Goal: Communication & Community: Ask a question

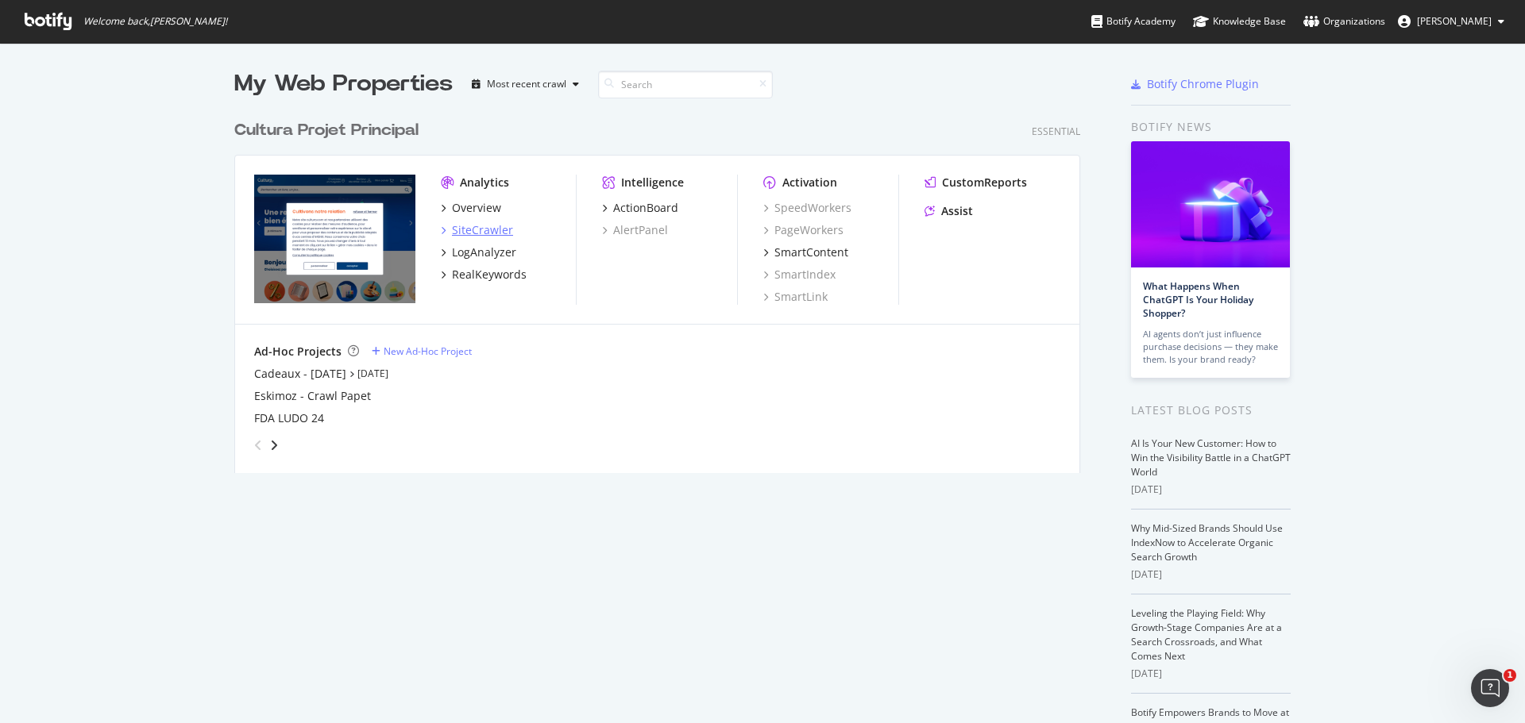
click at [482, 222] on div "SiteCrawler" at bounding box center [482, 230] width 61 height 16
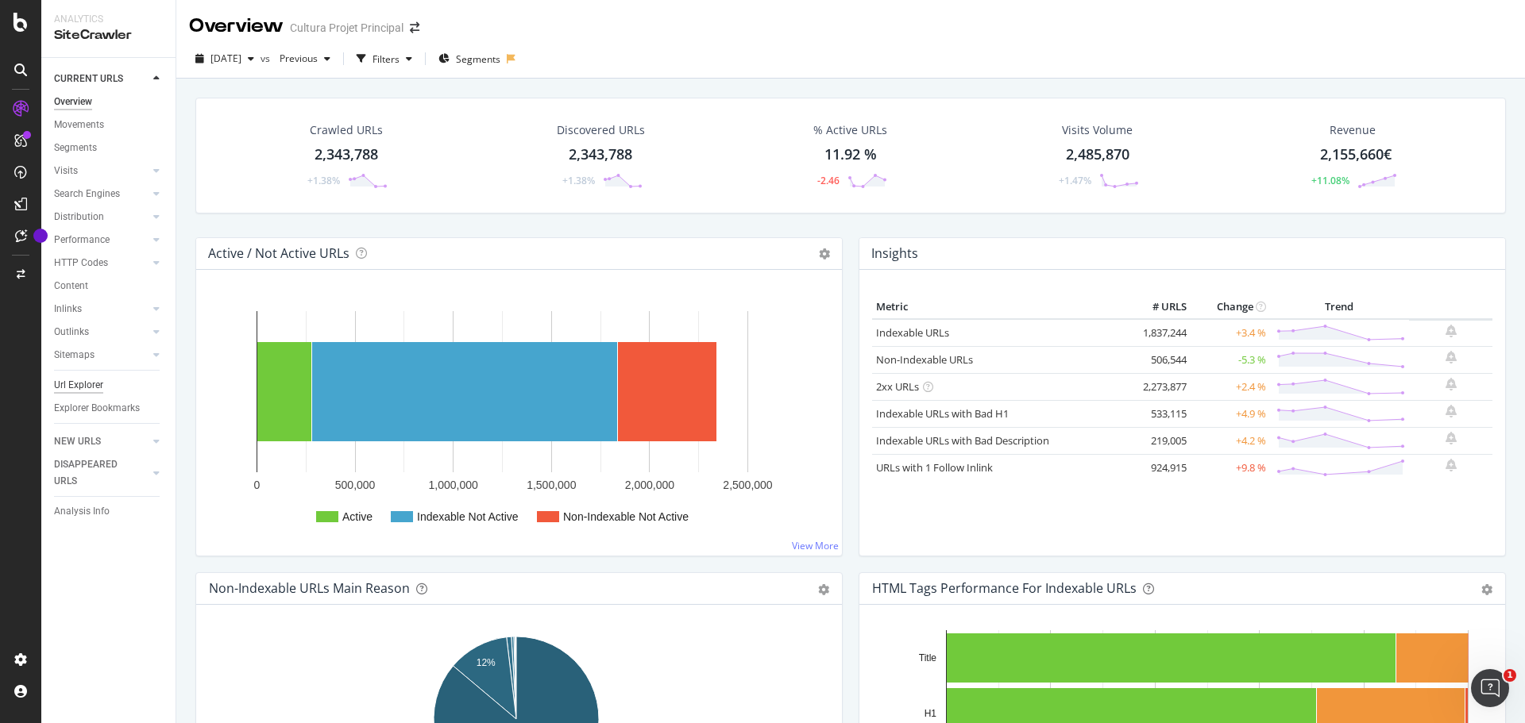
click at [75, 388] on div "Url Explorer" at bounding box center [78, 385] width 49 height 17
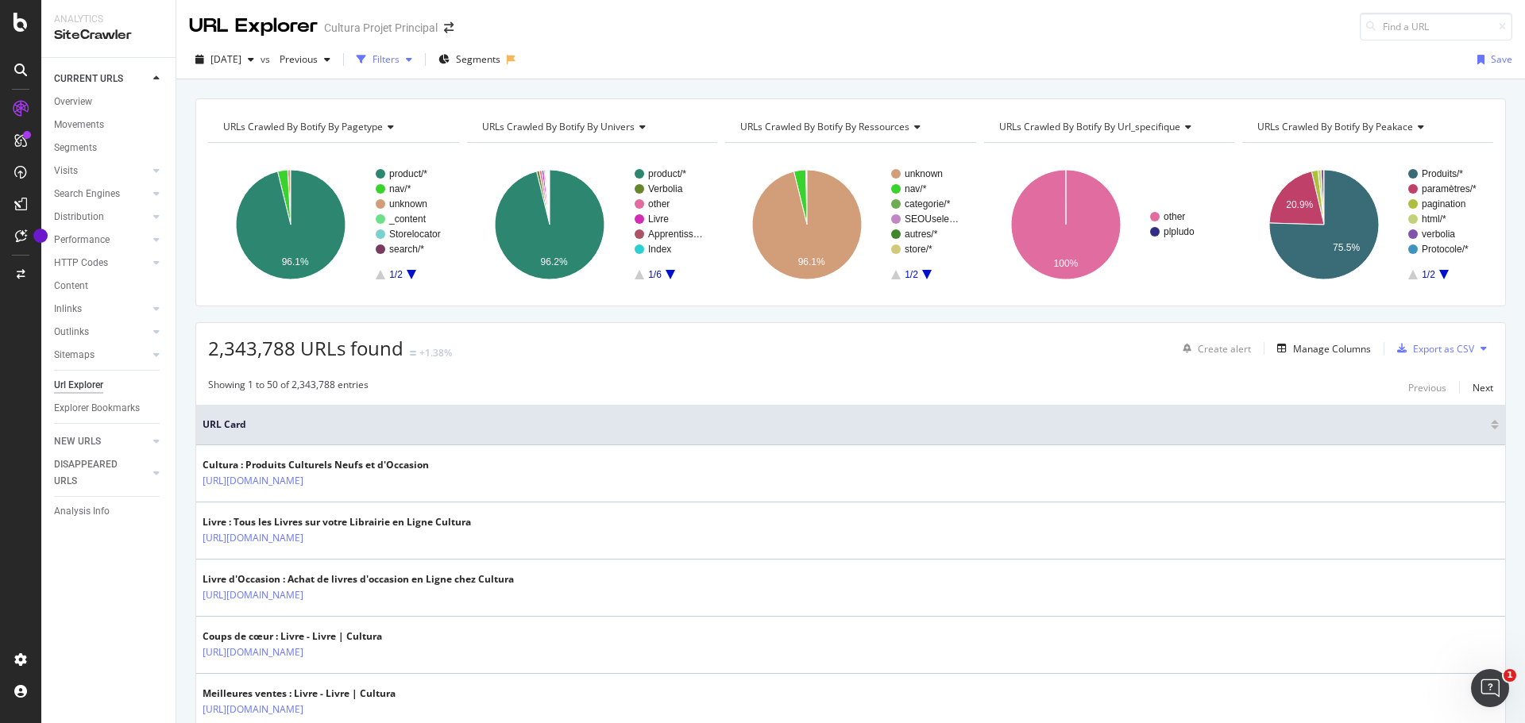
click at [399, 60] on div "Filters" at bounding box center [385, 58] width 27 height 13
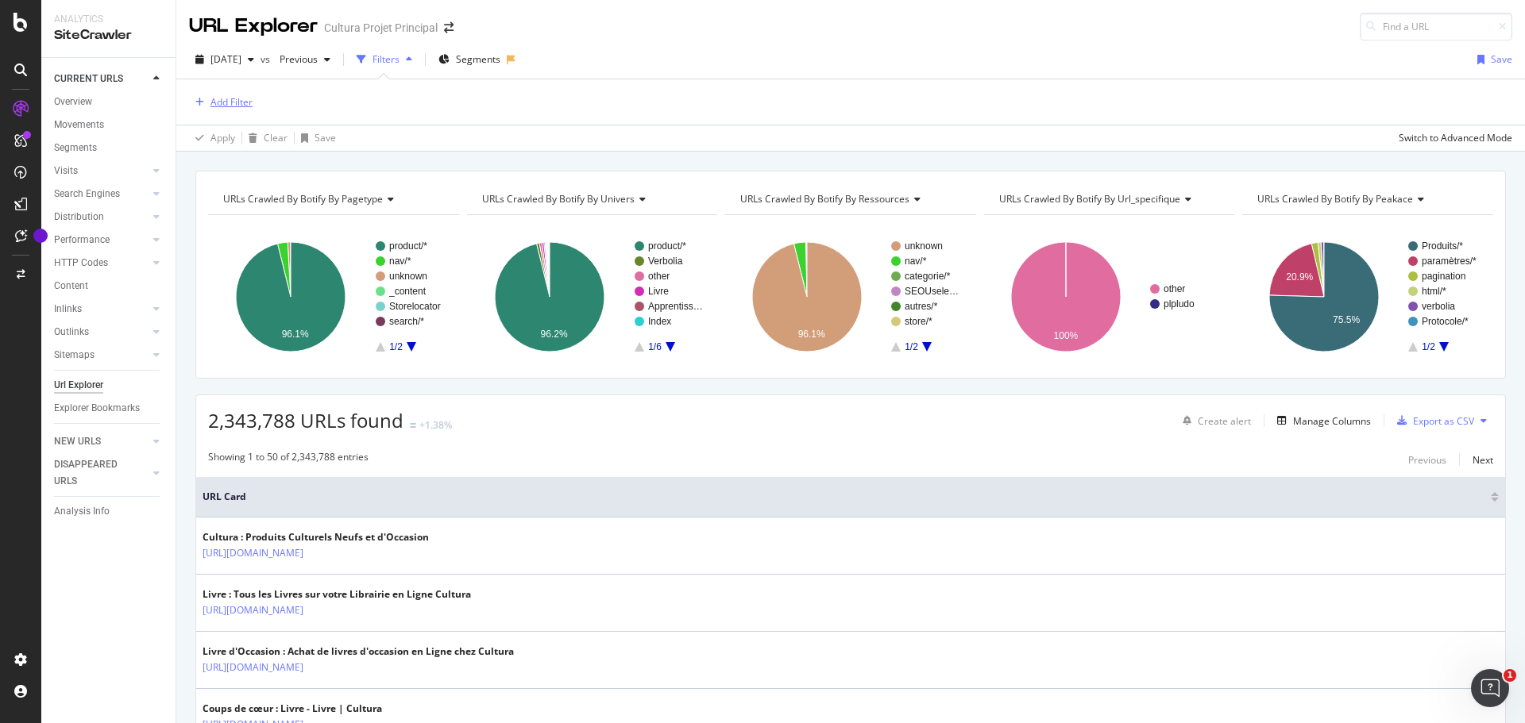
click at [223, 102] on div "Add Filter" at bounding box center [231, 101] width 42 height 13
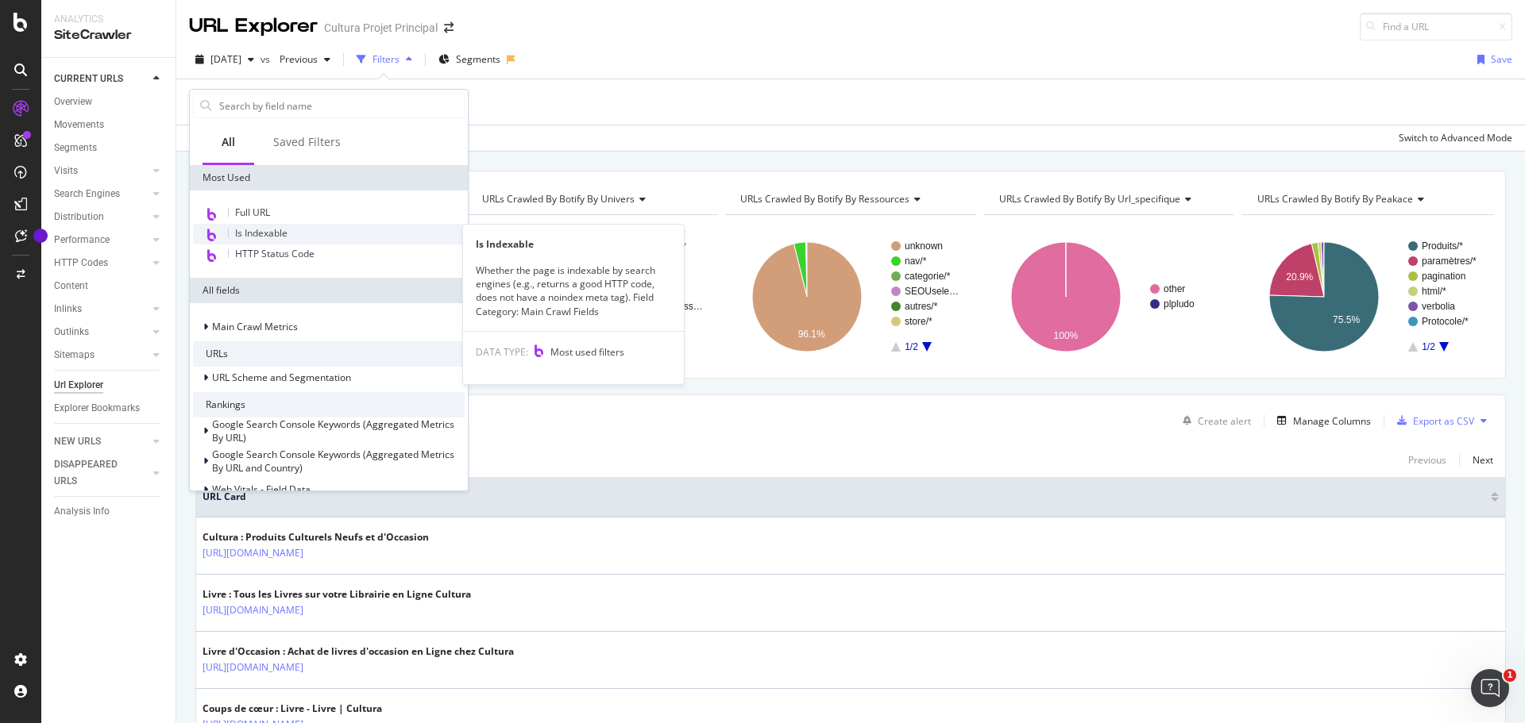
click at [245, 224] on div "Is Indexable" at bounding box center [329, 234] width 272 height 21
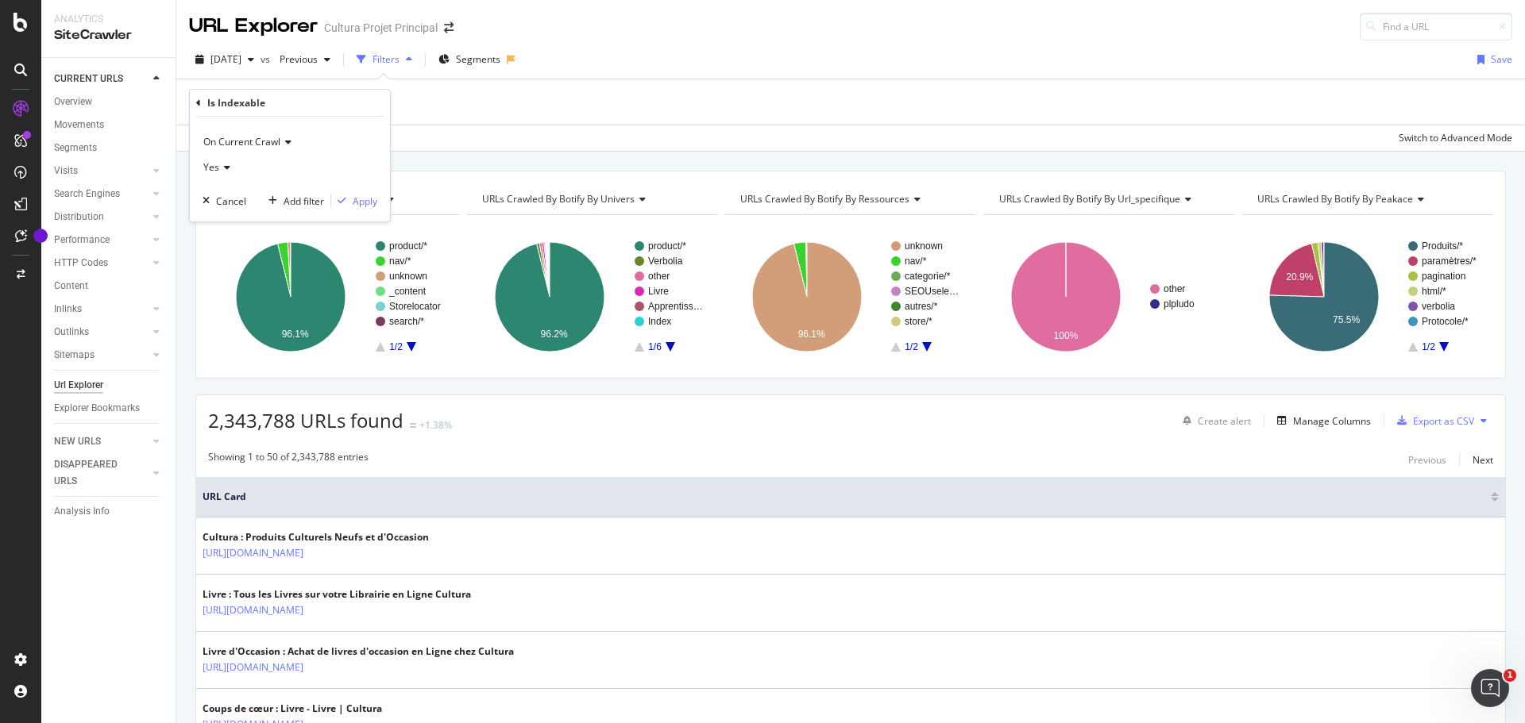
click at [191, 102] on div "Is Indexable On Current Crawl Yes Cancel Add filter Apply" at bounding box center [290, 156] width 200 height 132
click at [199, 102] on icon at bounding box center [198, 103] width 5 height 10
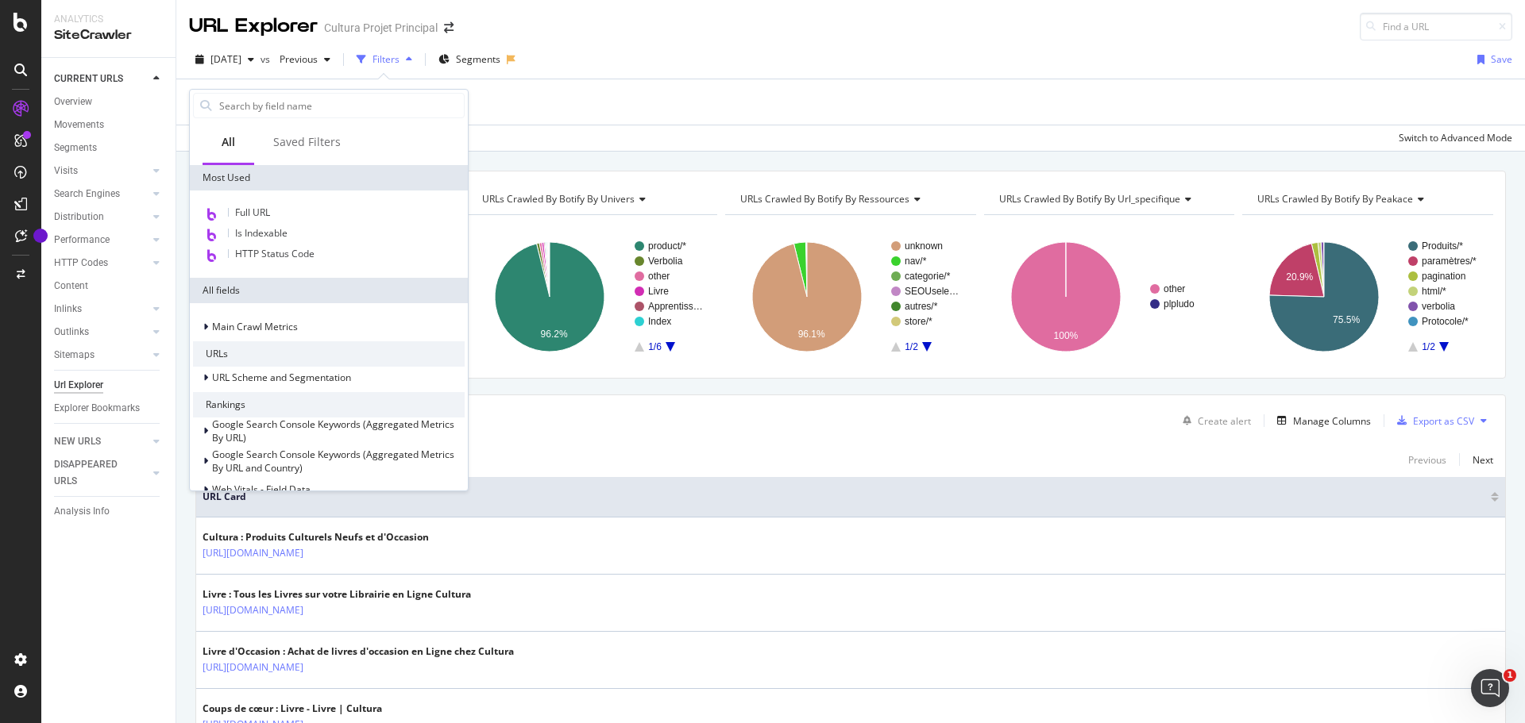
click at [258, 202] on div "Full URL Is Indexable HTTP Status Code" at bounding box center [329, 234] width 278 height 87
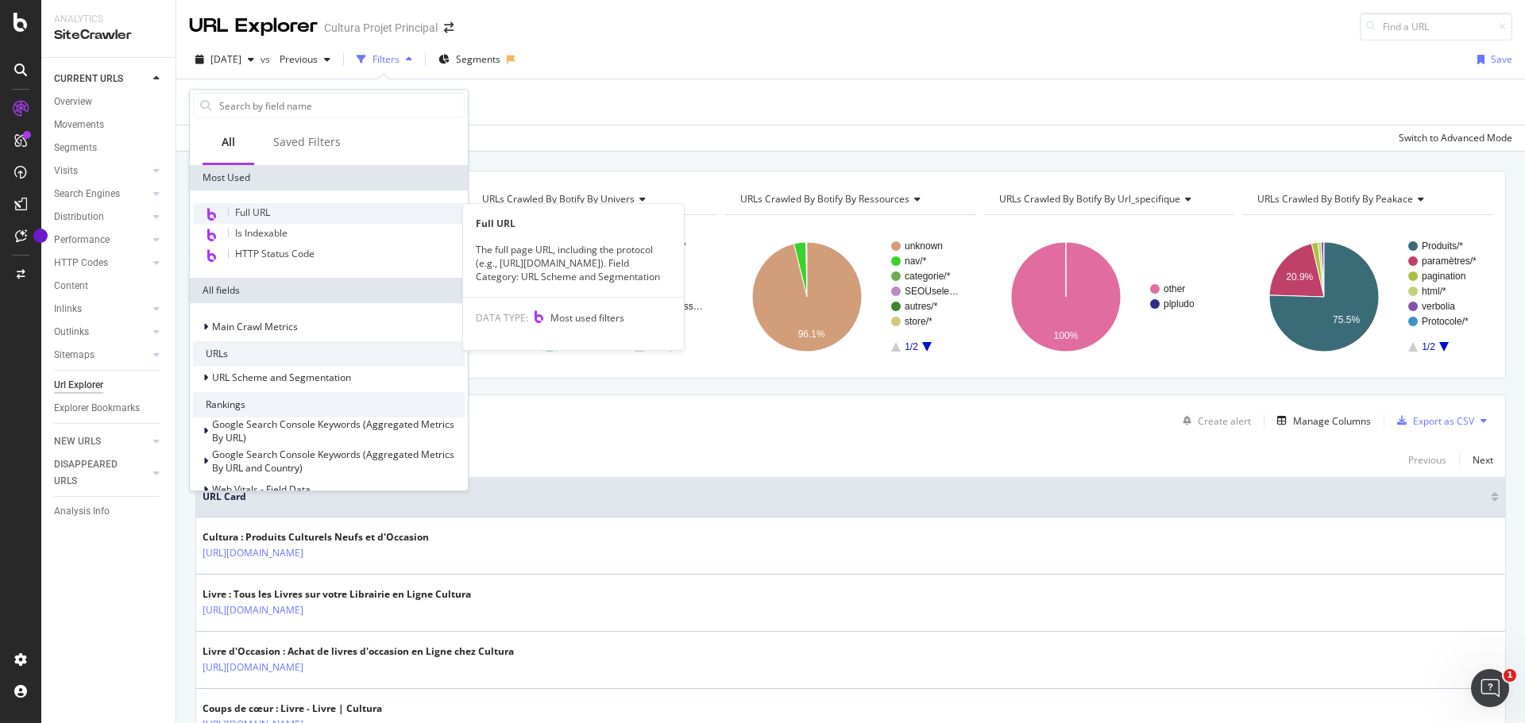
click at [262, 216] on span "Full URL" at bounding box center [252, 212] width 35 height 13
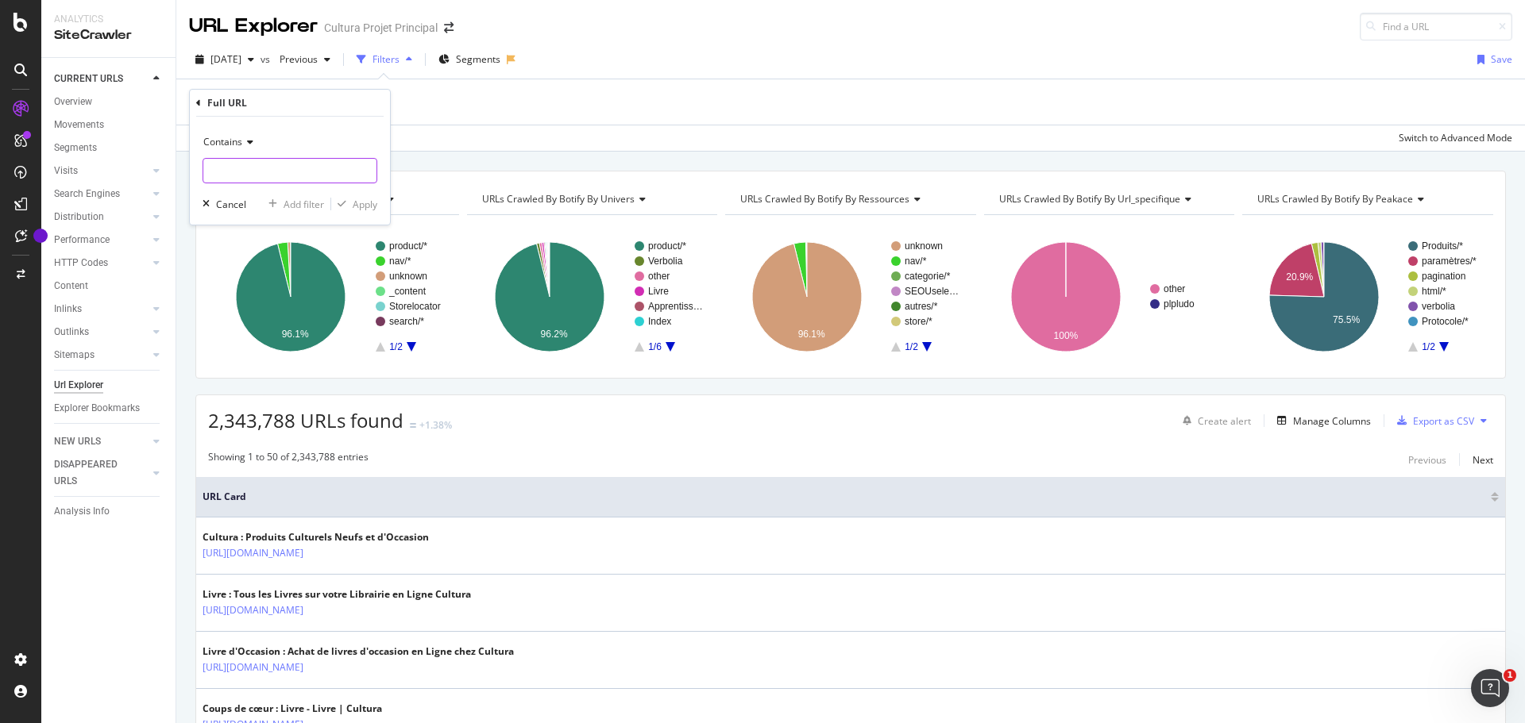
click at [247, 163] on input "text" at bounding box center [289, 170] width 173 height 25
type input "/les-magasins"
click at [357, 205] on div "Apply" at bounding box center [365, 204] width 25 height 13
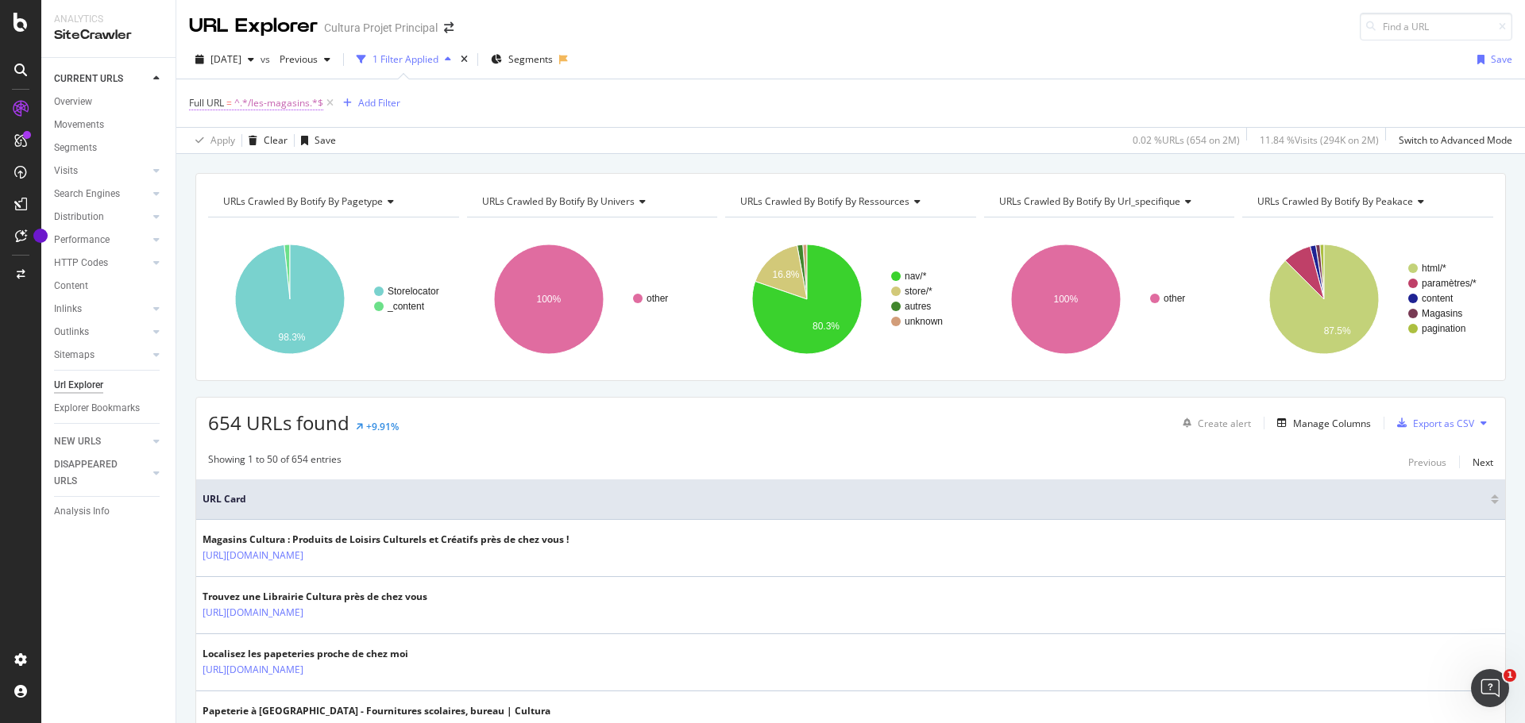
click at [291, 102] on span "^.*/les-magasins.*$" at bounding box center [278, 103] width 89 height 22
click at [284, 162] on input "/les-magasins" at bounding box center [278, 168] width 150 height 25
click at [297, 171] on input "/les-magasins" at bounding box center [278, 168] width 150 height 25
type input "/les-magasins/cultura-angers-anjou"
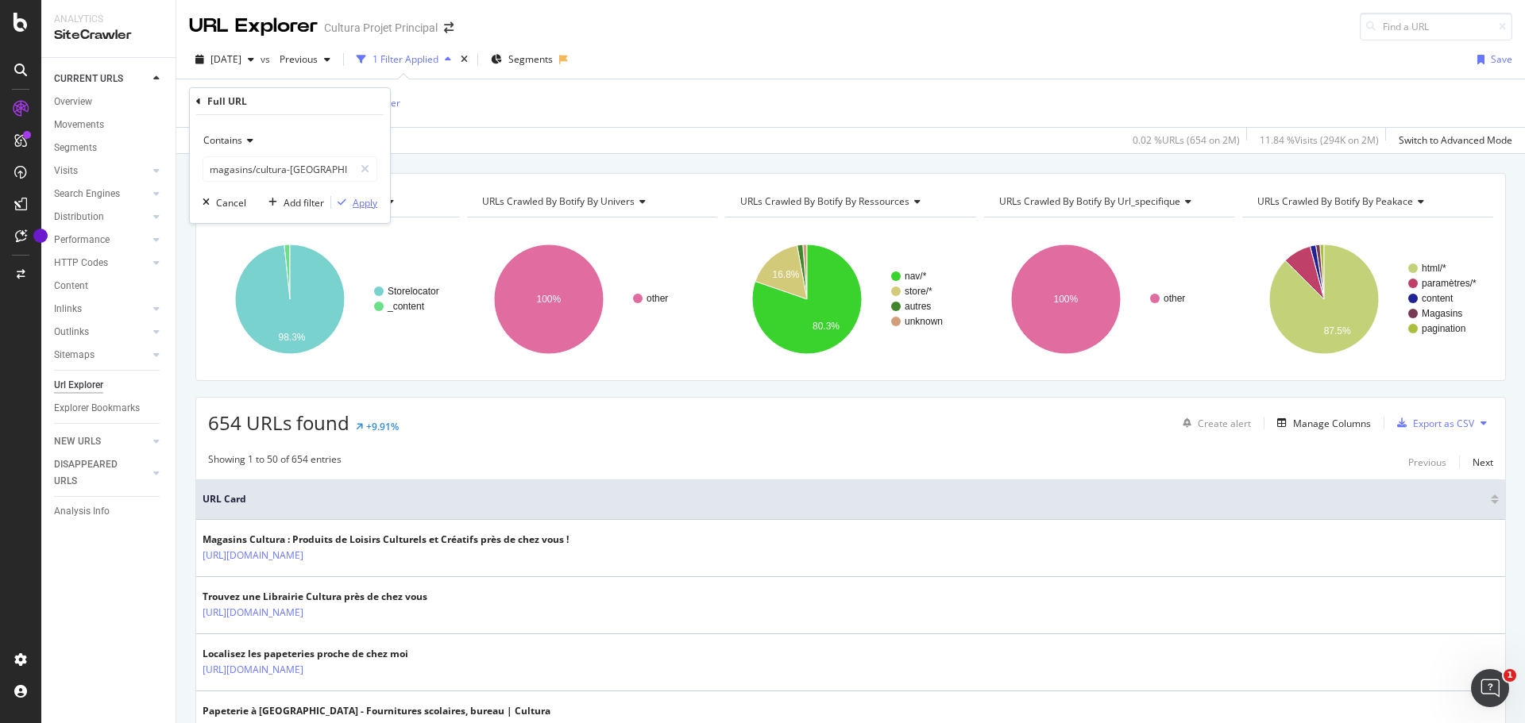
click at [358, 196] on div "Apply" at bounding box center [365, 202] width 25 height 13
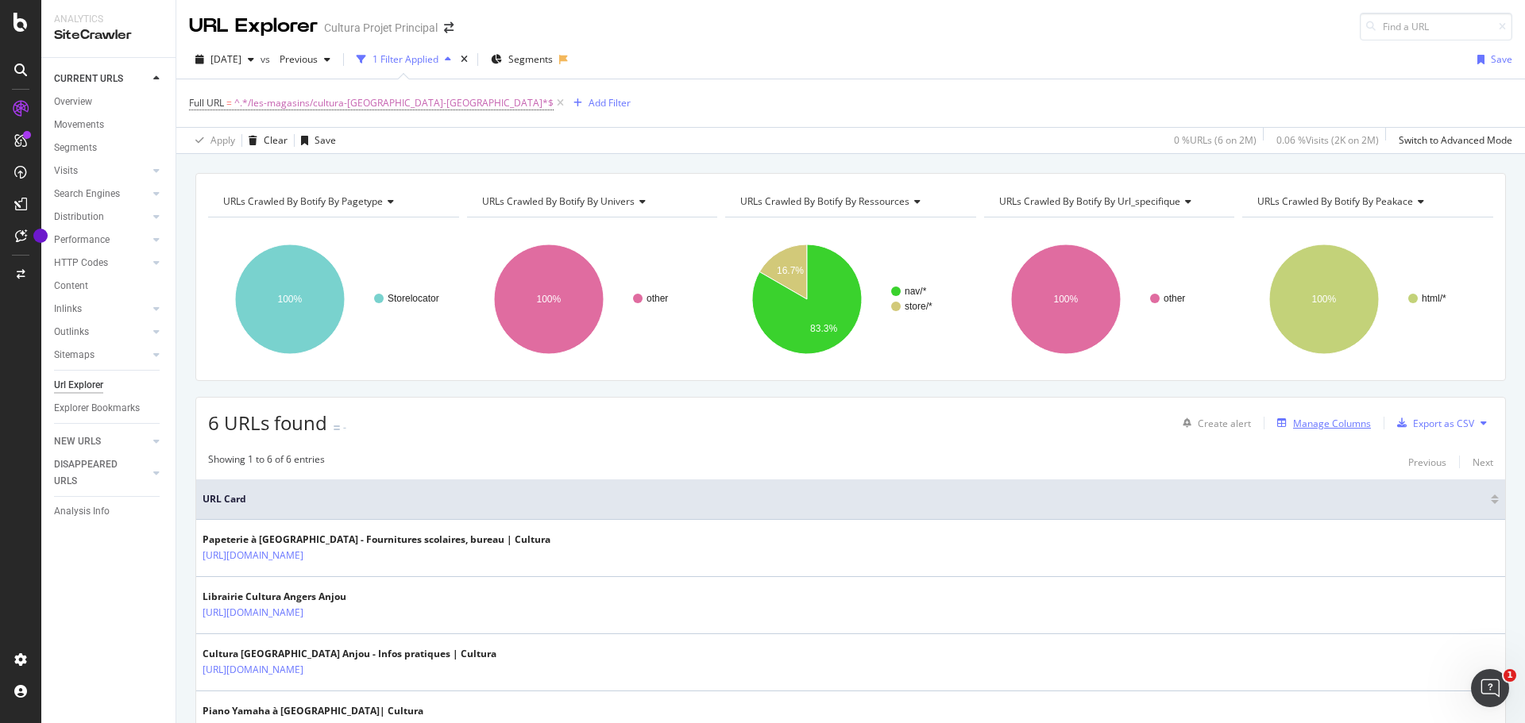
click at [1305, 419] on div "Manage Columns" at bounding box center [1332, 423] width 78 height 13
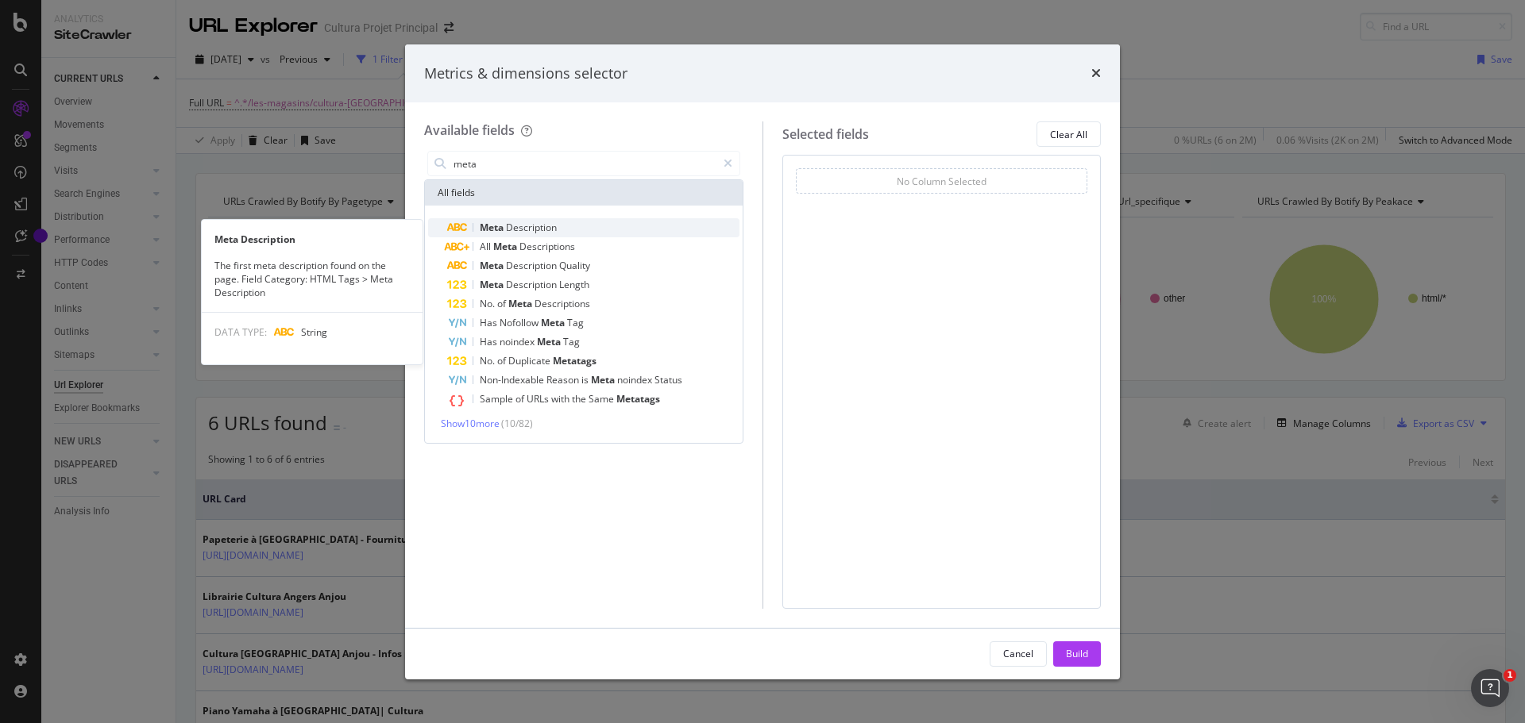
type input "meta"
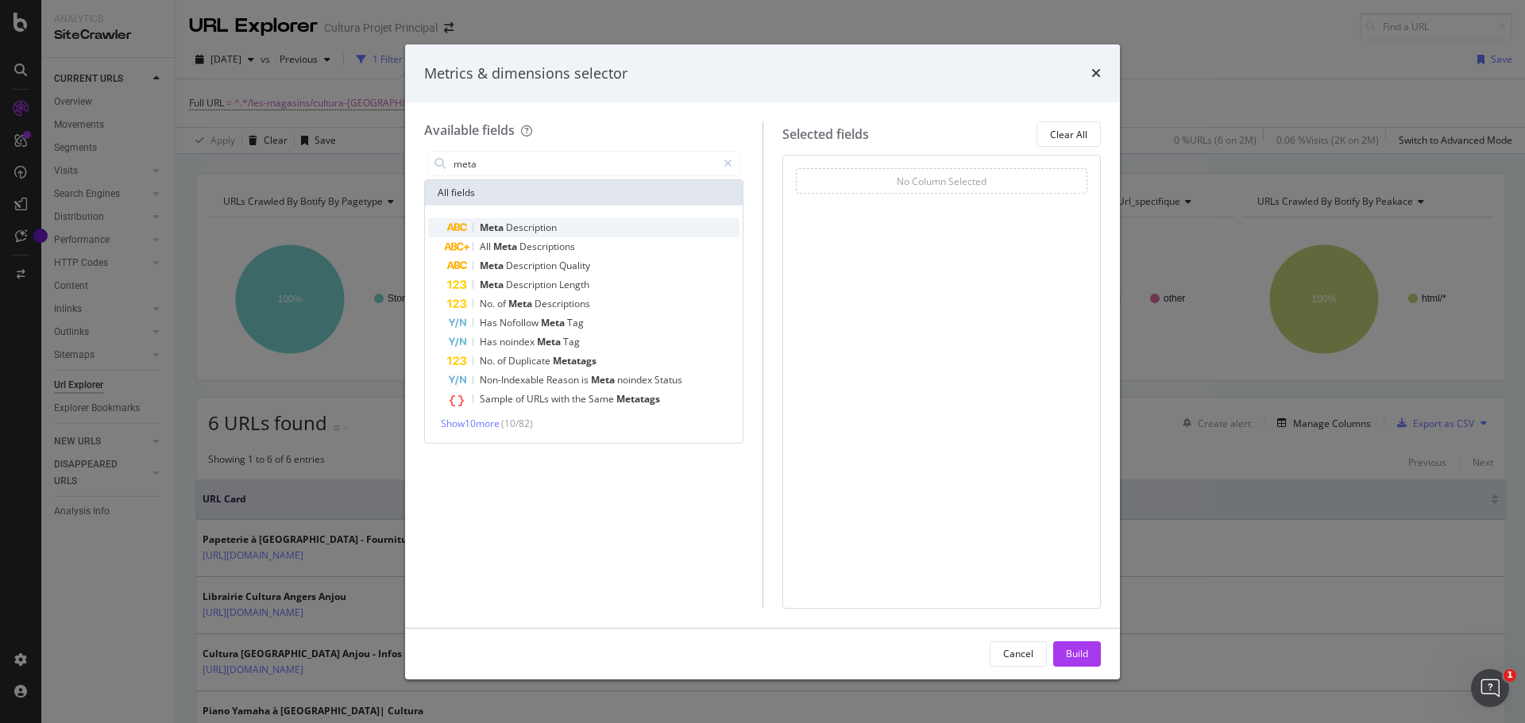
click at [523, 222] on span "Description" at bounding box center [531, 227] width 51 height 13
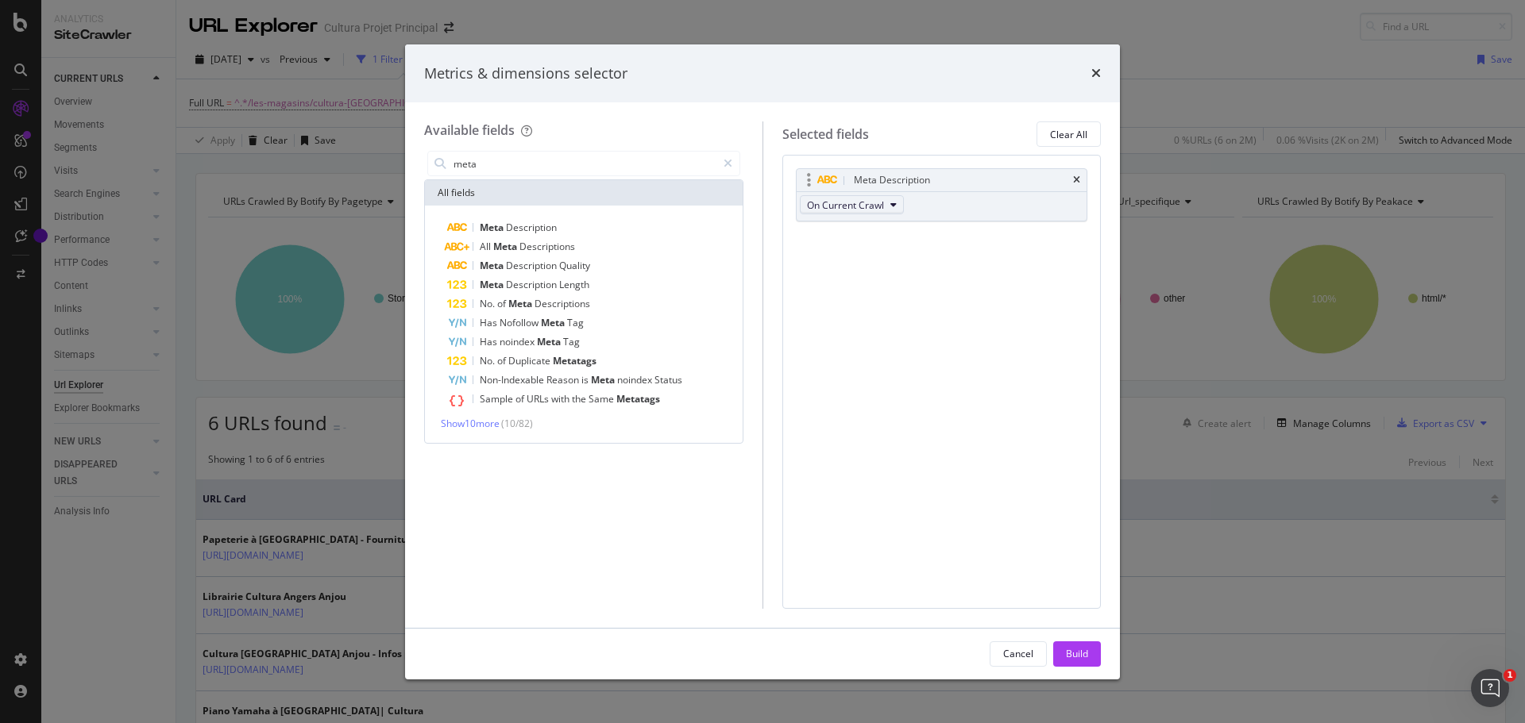
click at [868, 205] on span "On Current Crawl" at bounding box center [845, 205] width 77 height 13
click at [873, 269] on span "On Compared Crawl" at bounding box center [858, 263] width 90 height 14
click at [1078, 660] on div "Build" at bounding box center [1077, 653] width 22 height 13
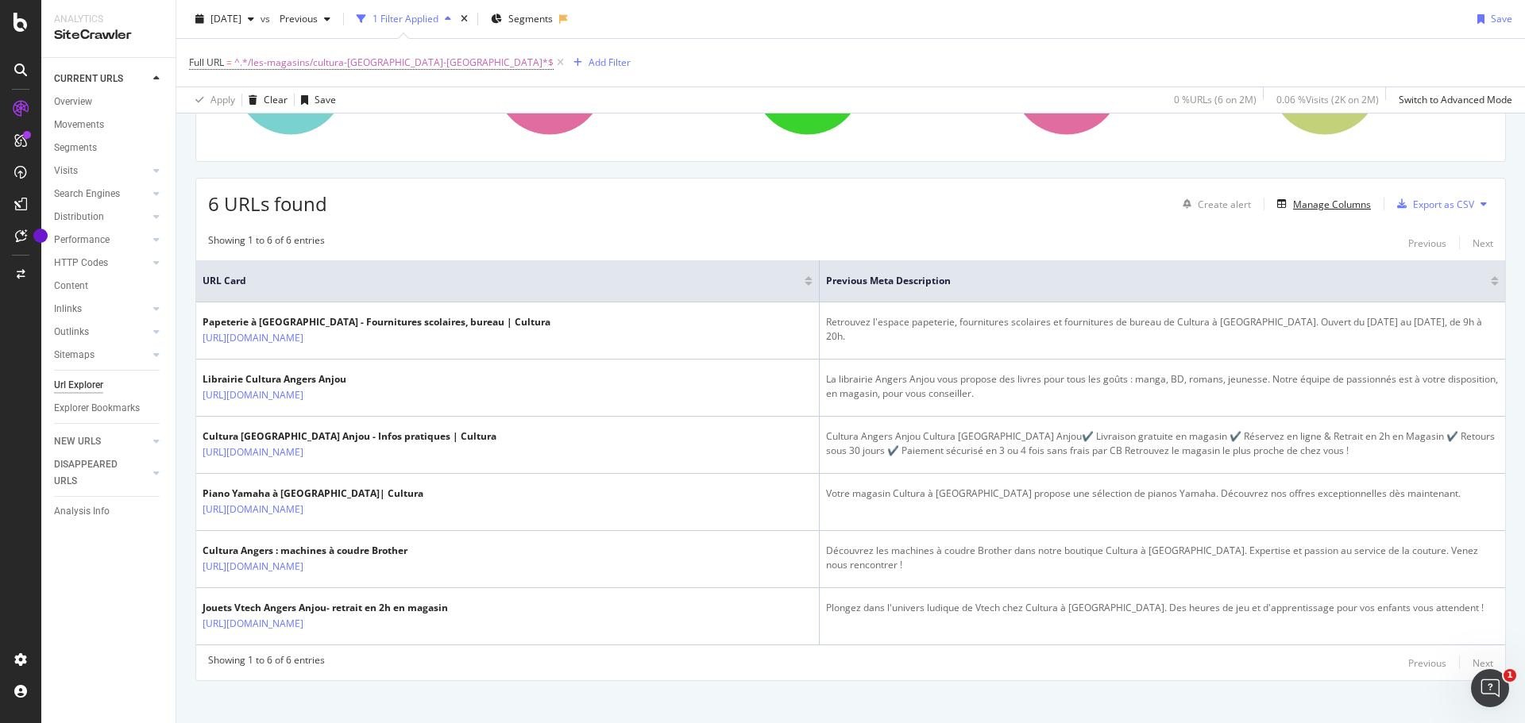
scroll to position [233, 0]
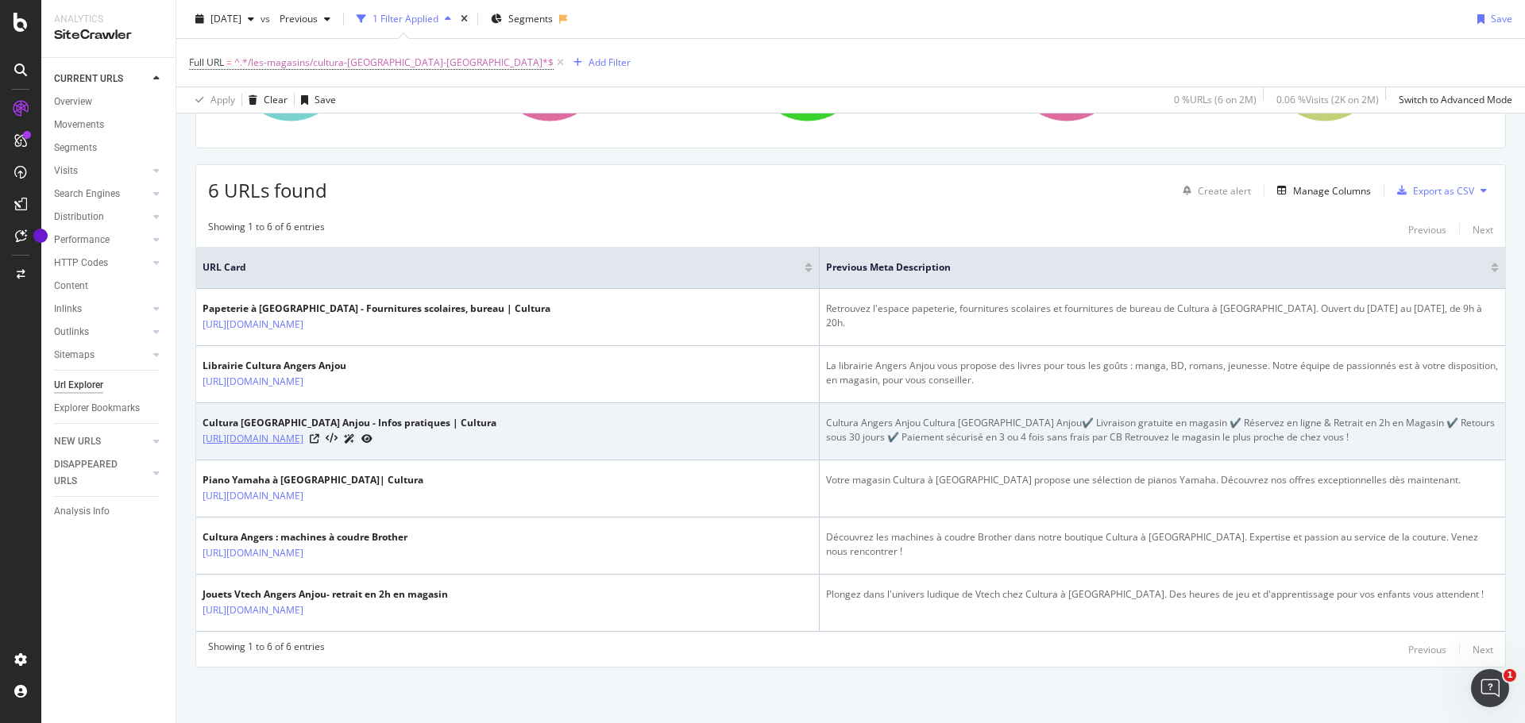
click at [303, 439] on link "[URL][DOMAIN_NAME]" at bounding box center [252, 439] width 101 height 16
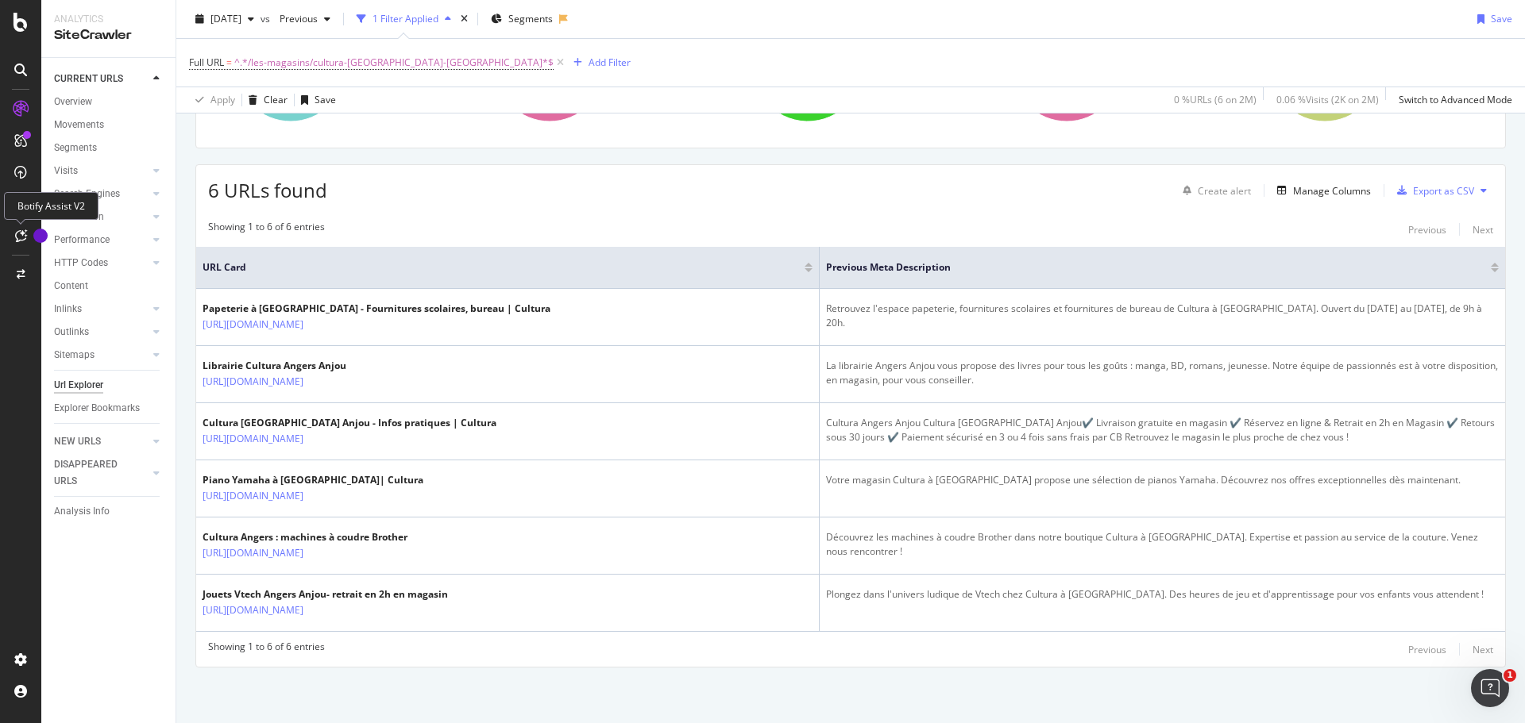
click at [17, 232] on icon at bounding box center [21, 235] width 12 height 13
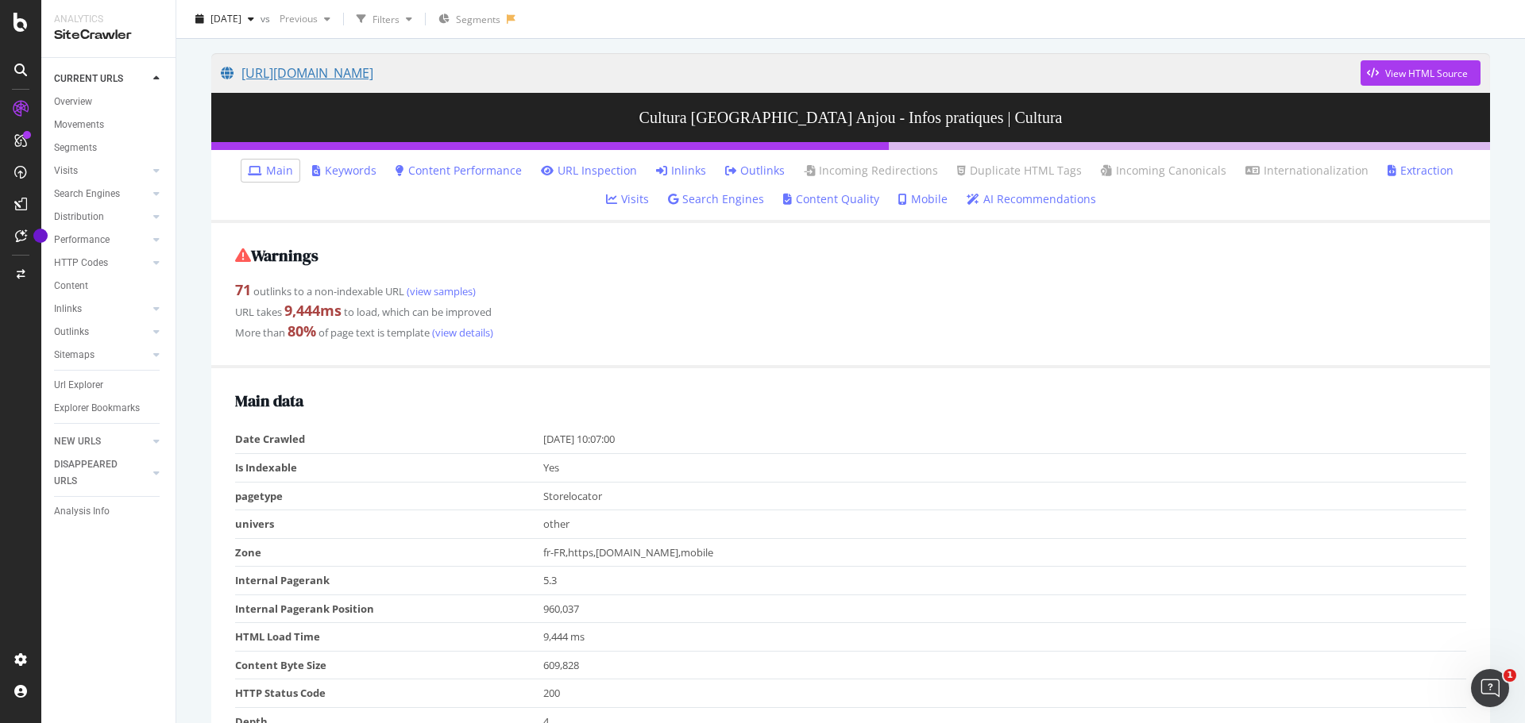
scroll to position [79, 0]
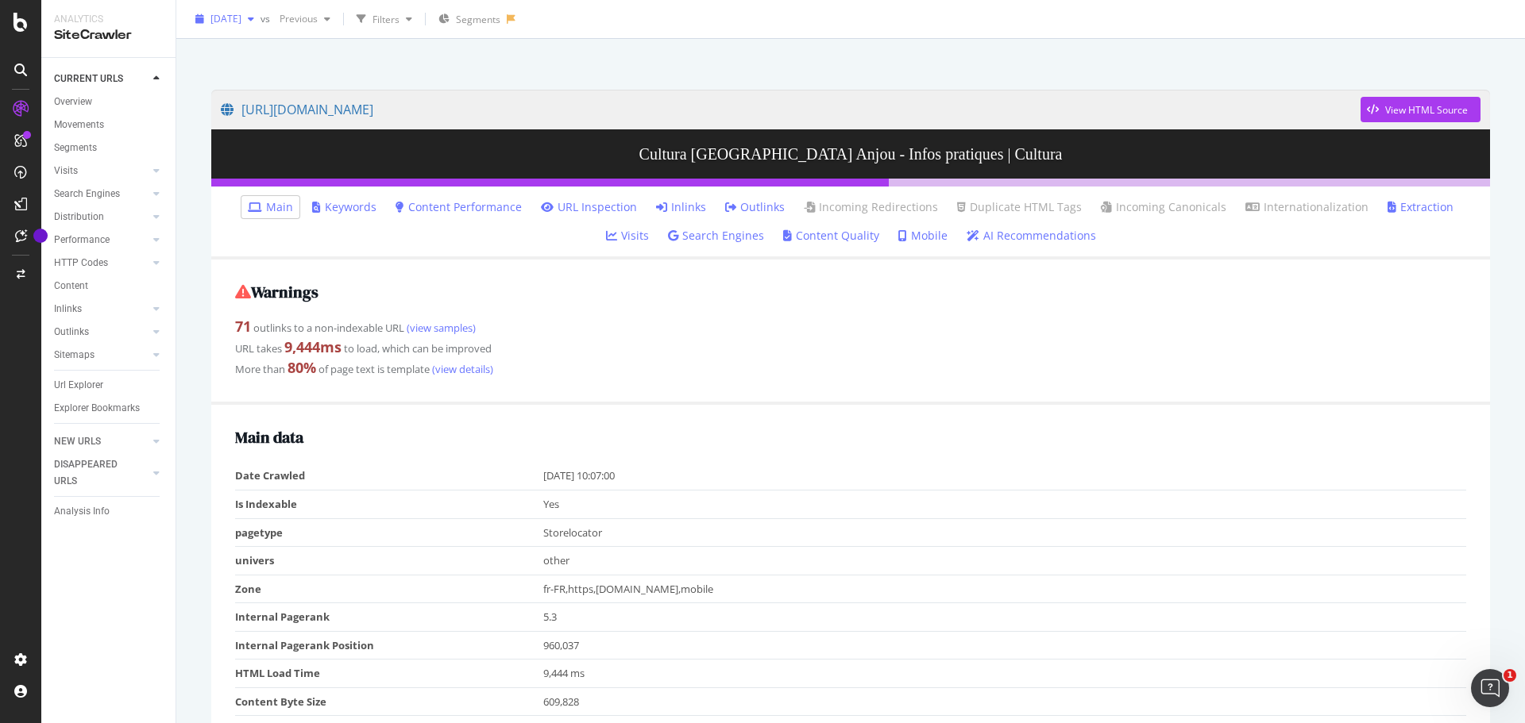
click at [260, 26] on div "[DATE]" at bounding box center [224, 19] width 71 height 24
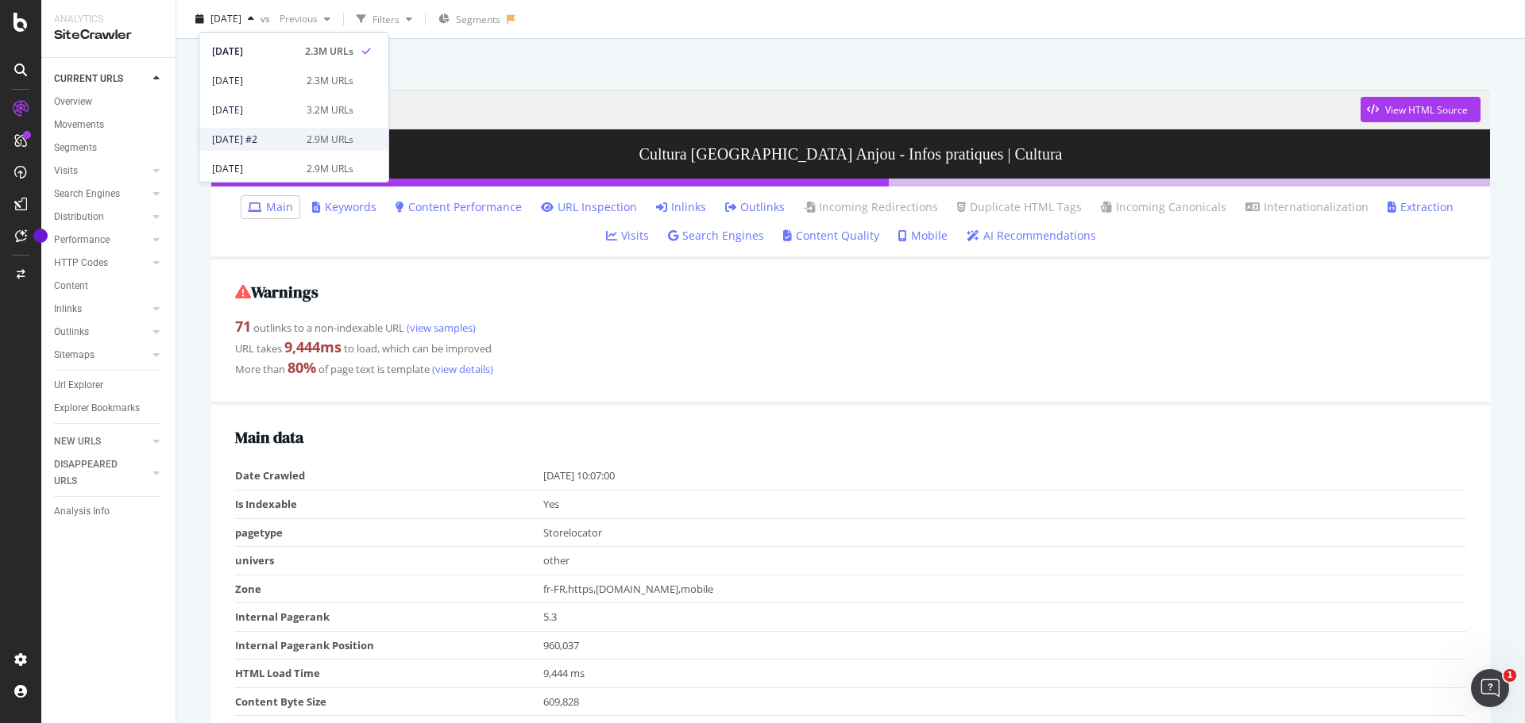
scroll to position [0, 0]
click at [284, 116] on div "[DATE] 2.3M URLs" at bounding box center [293, 105] width 189 height 23
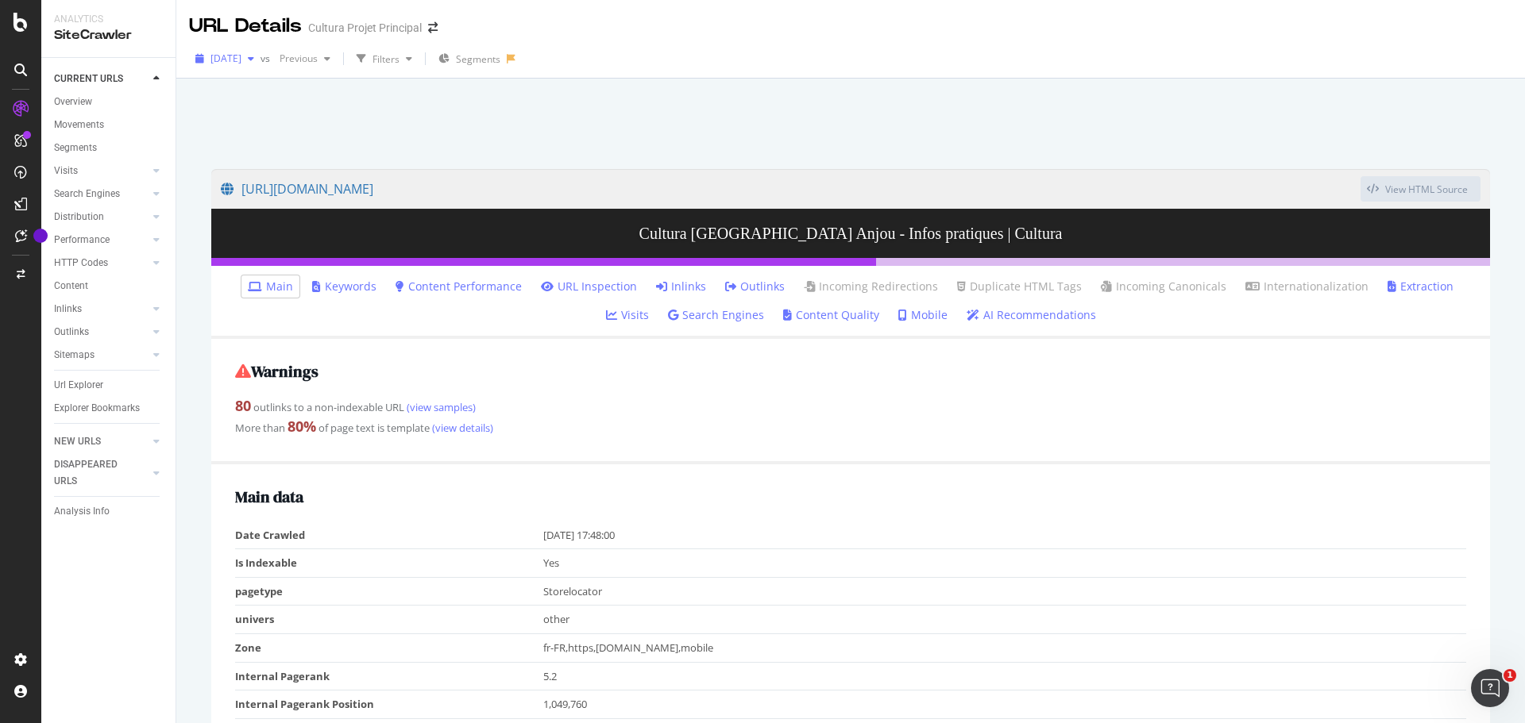
click at [260, 62] on div "button" at bounding box center [250, 59] width 19 height 10
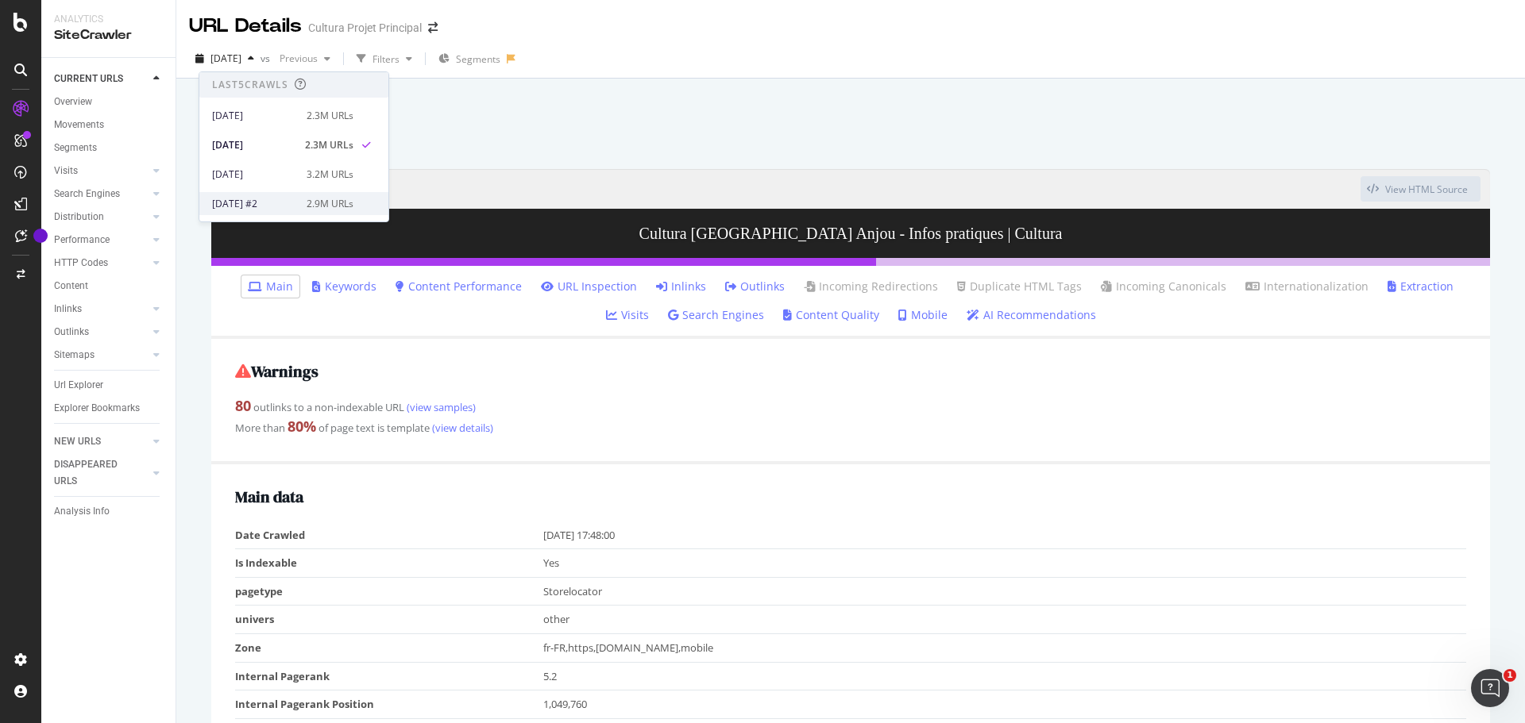
click at [307, 197] on div "2.9M URLs" at bounding box center [330, 204] width 47 height 14
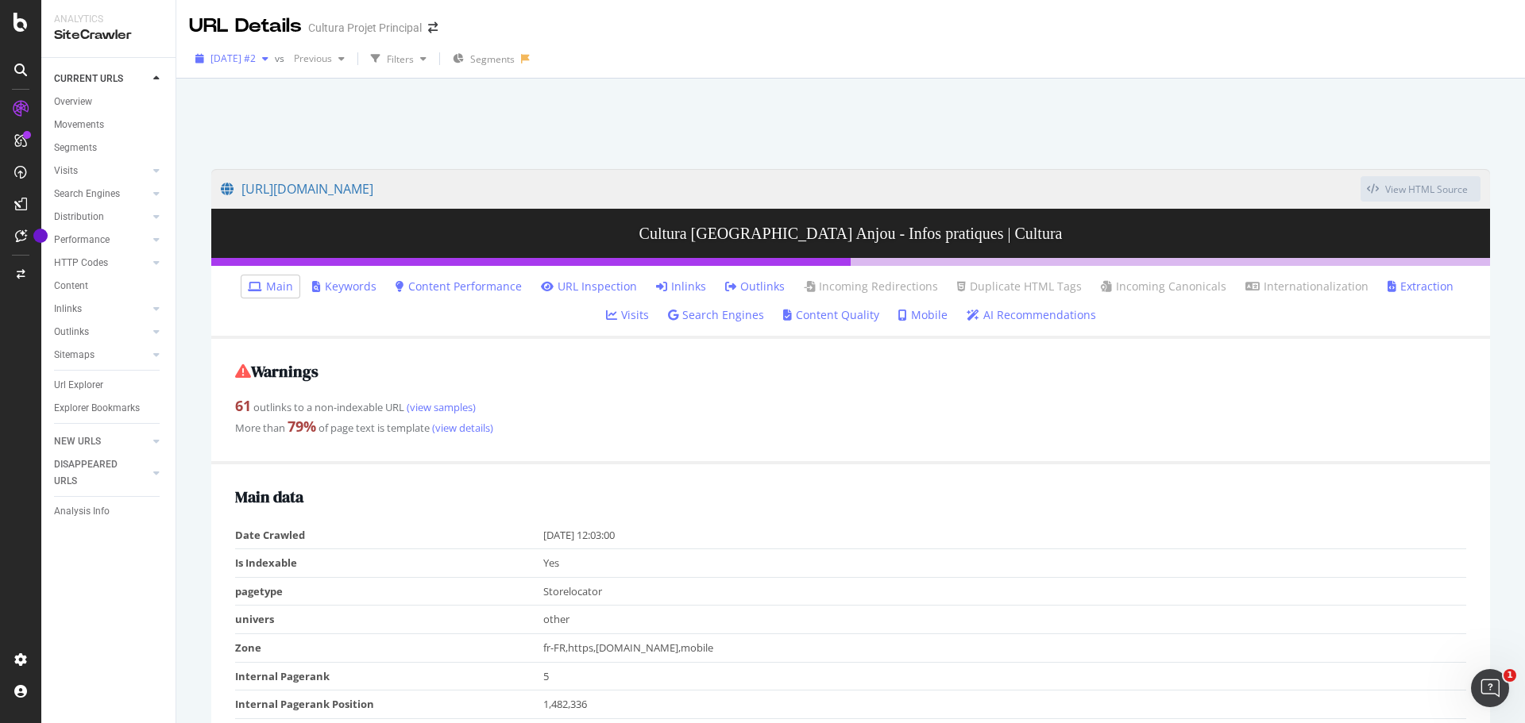
click at [256, 56] on span "[DATE] #2" at bounding box center [232, 58] width 45 height 13
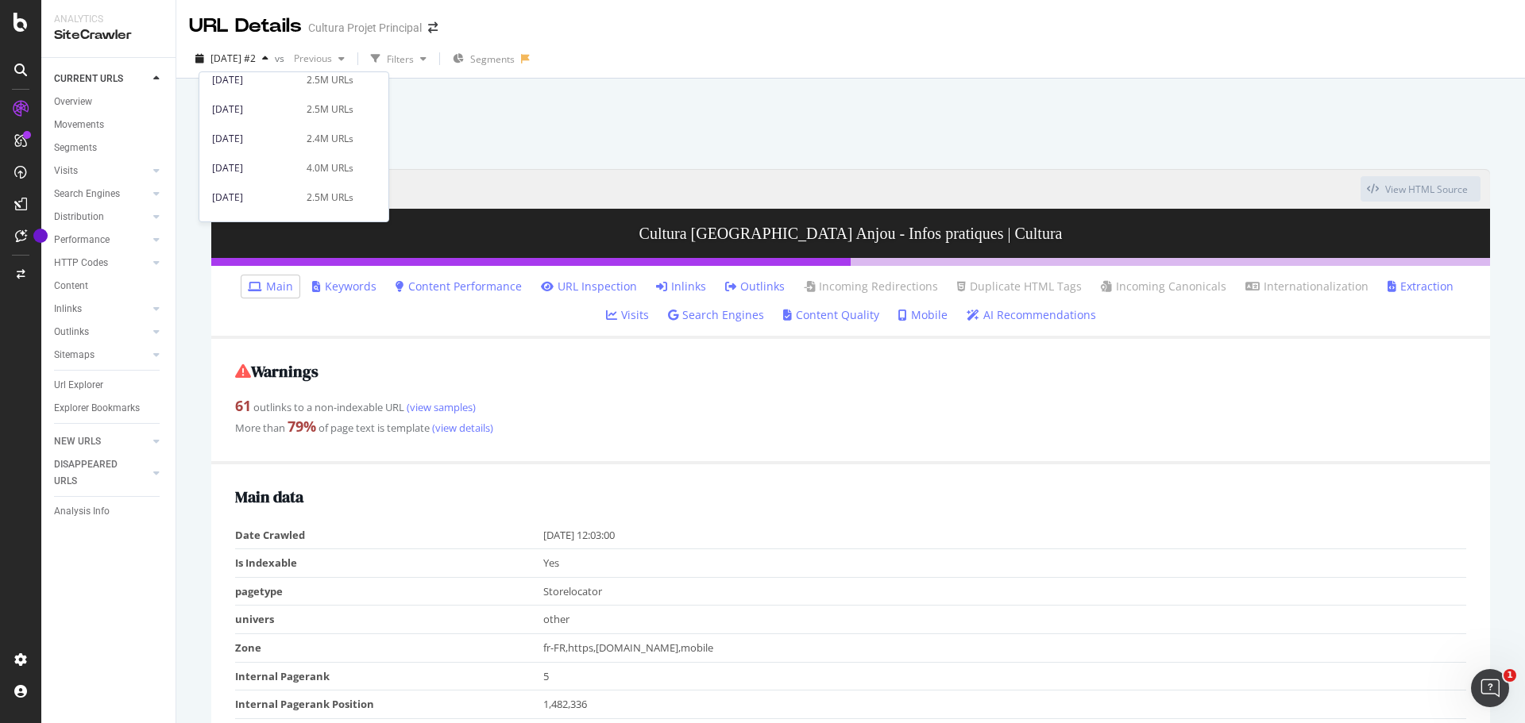
scroll to position [318, 0]
click at [291, 180] on div "[DATE]" at bounding box center [254, 176] width 85 height 14
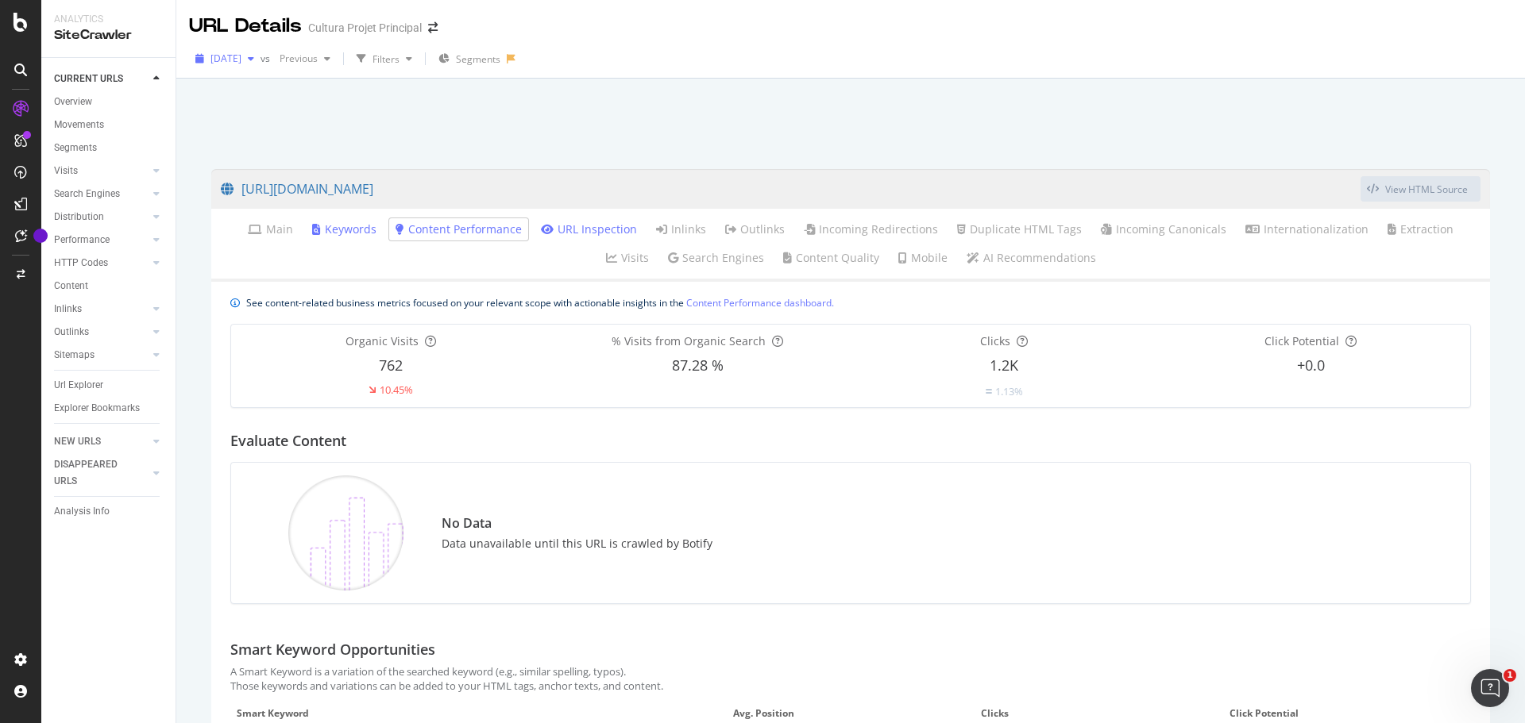
click at [241, 56] on span "[DATE]" at bounding box center [225, 58] width 31 height 13
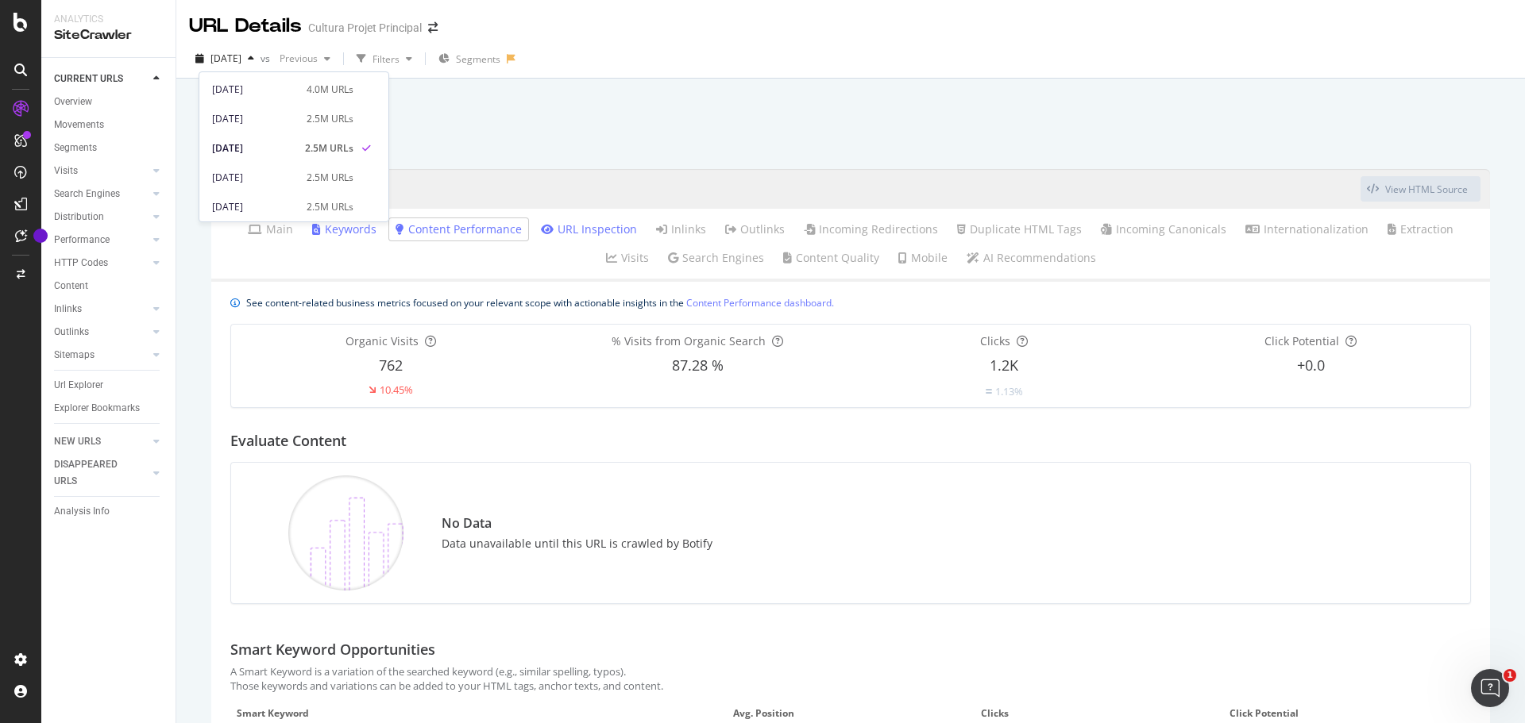
scroll to position [318, 0]
click at [292, 156] on div "[DATE] 2.5M URLs" at bounding box center [293, 146] width 189 height 23
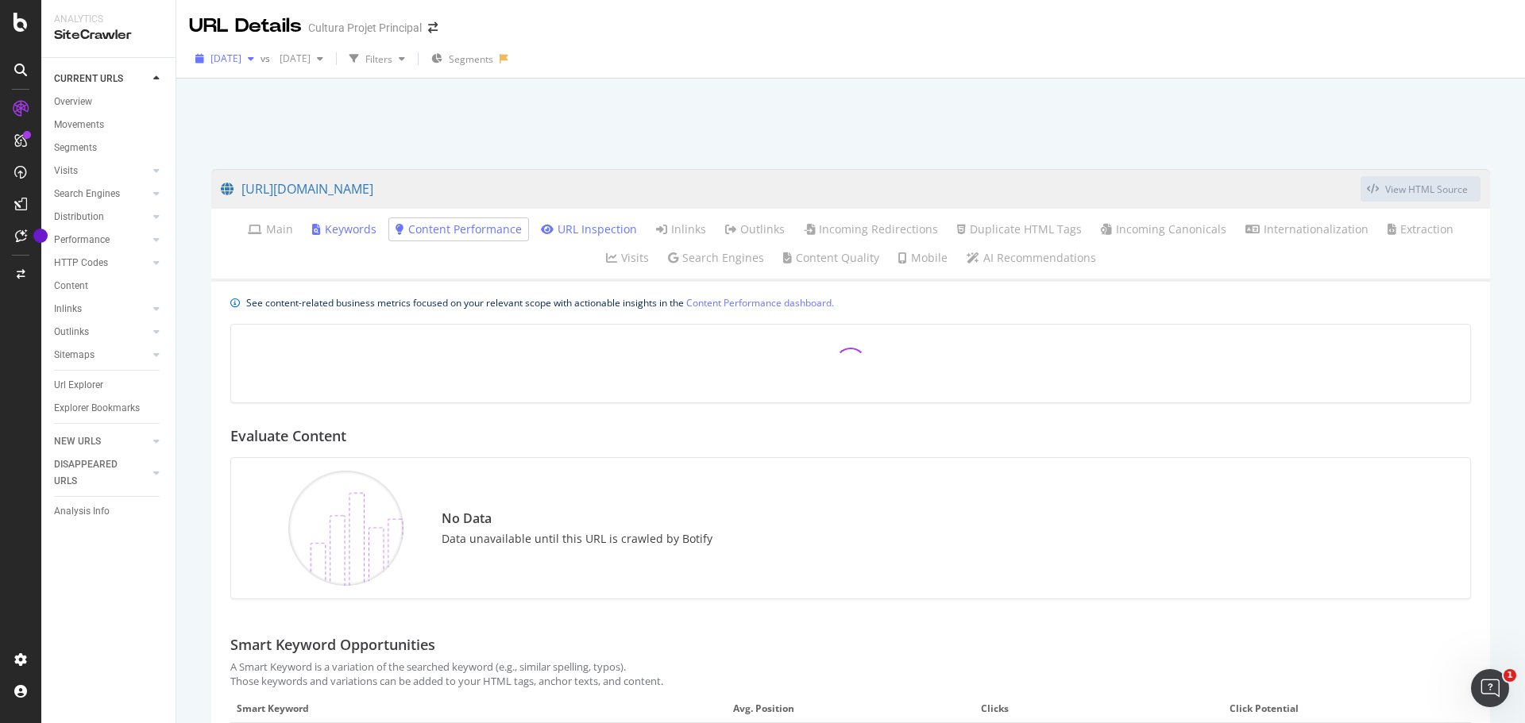
click at [249, 51] on div "[DATE]" at bounding box center [224, 59] width 71 height 24
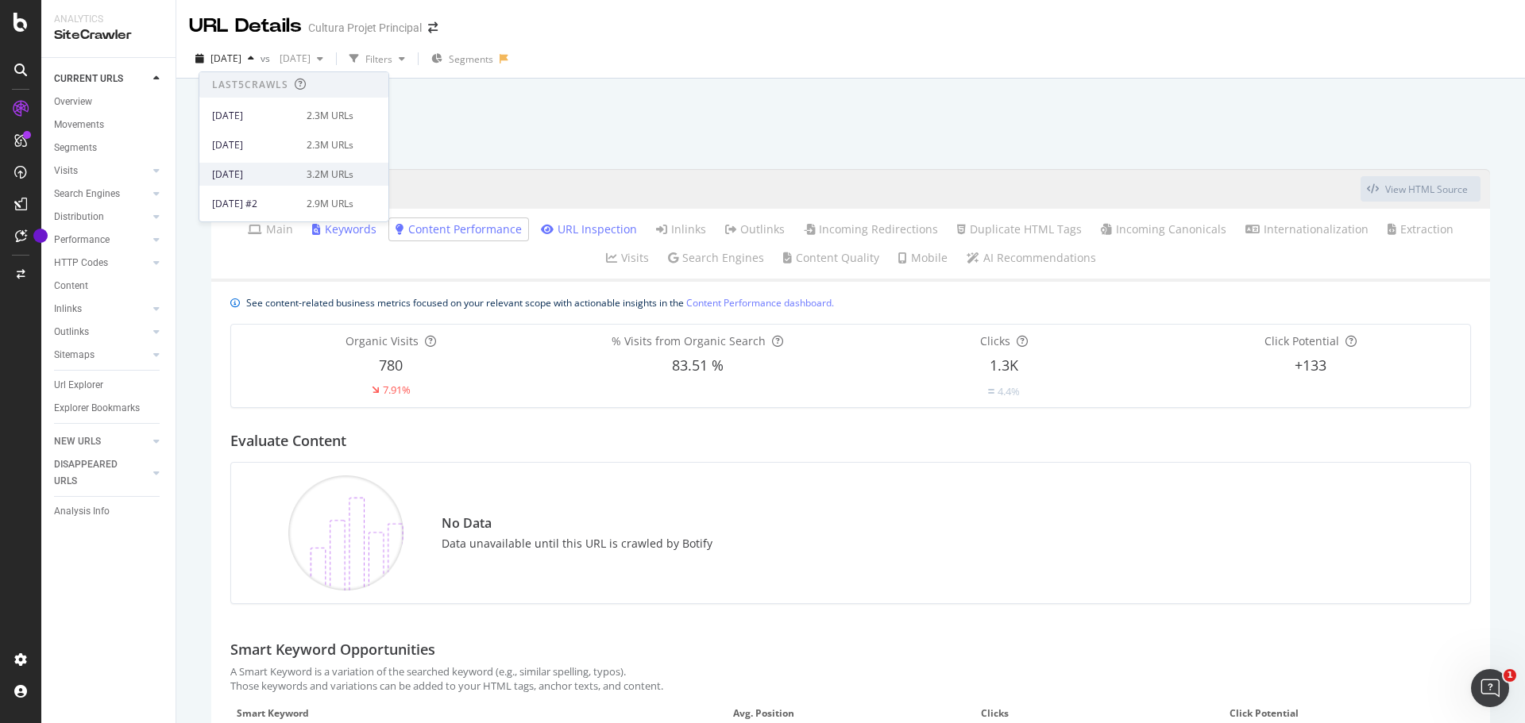
scroll to position [79, 0]
click at [262, 155] on div "[DATE]" at bounding box center [254, 154] width 85 height 14
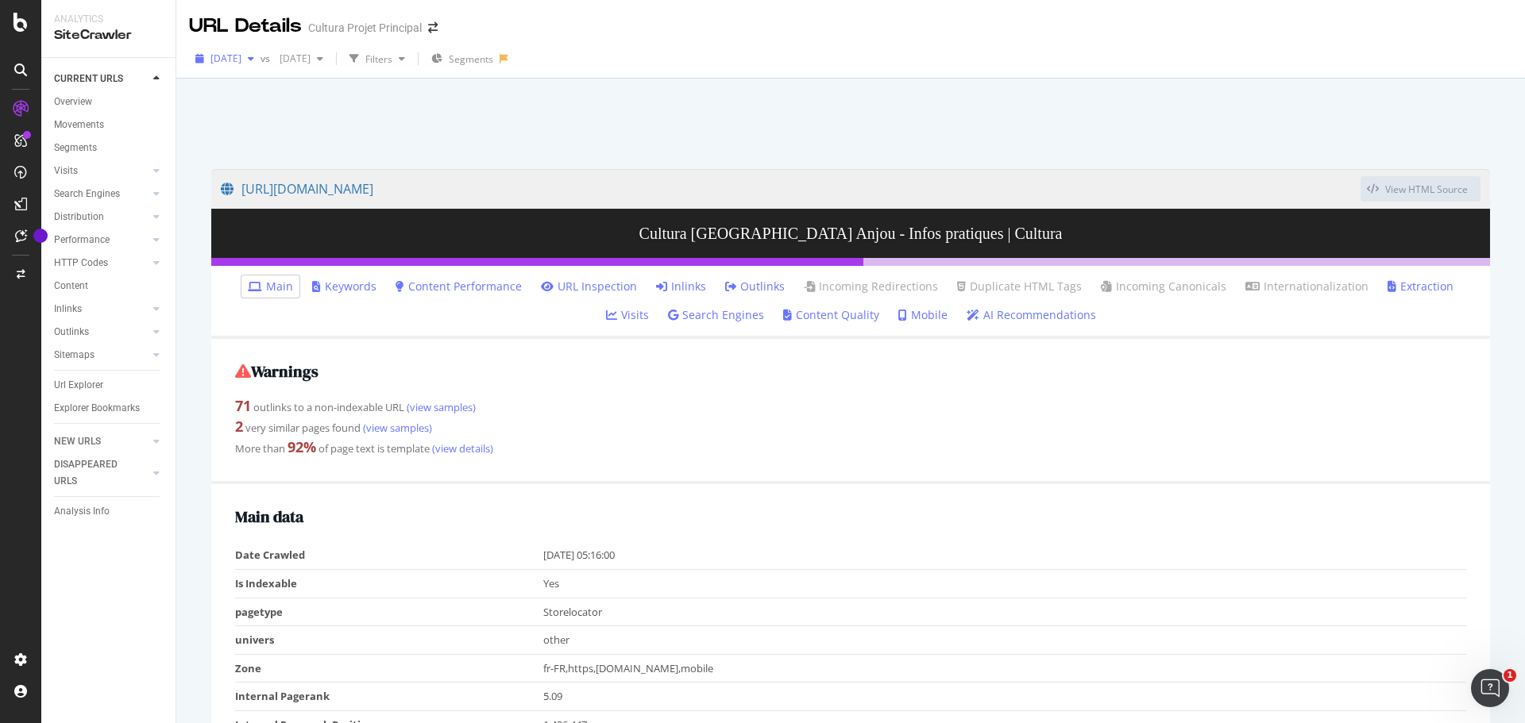
click at [257, 49] on div "[DATE]" at bounding box center [224, 59] width 71 height 24
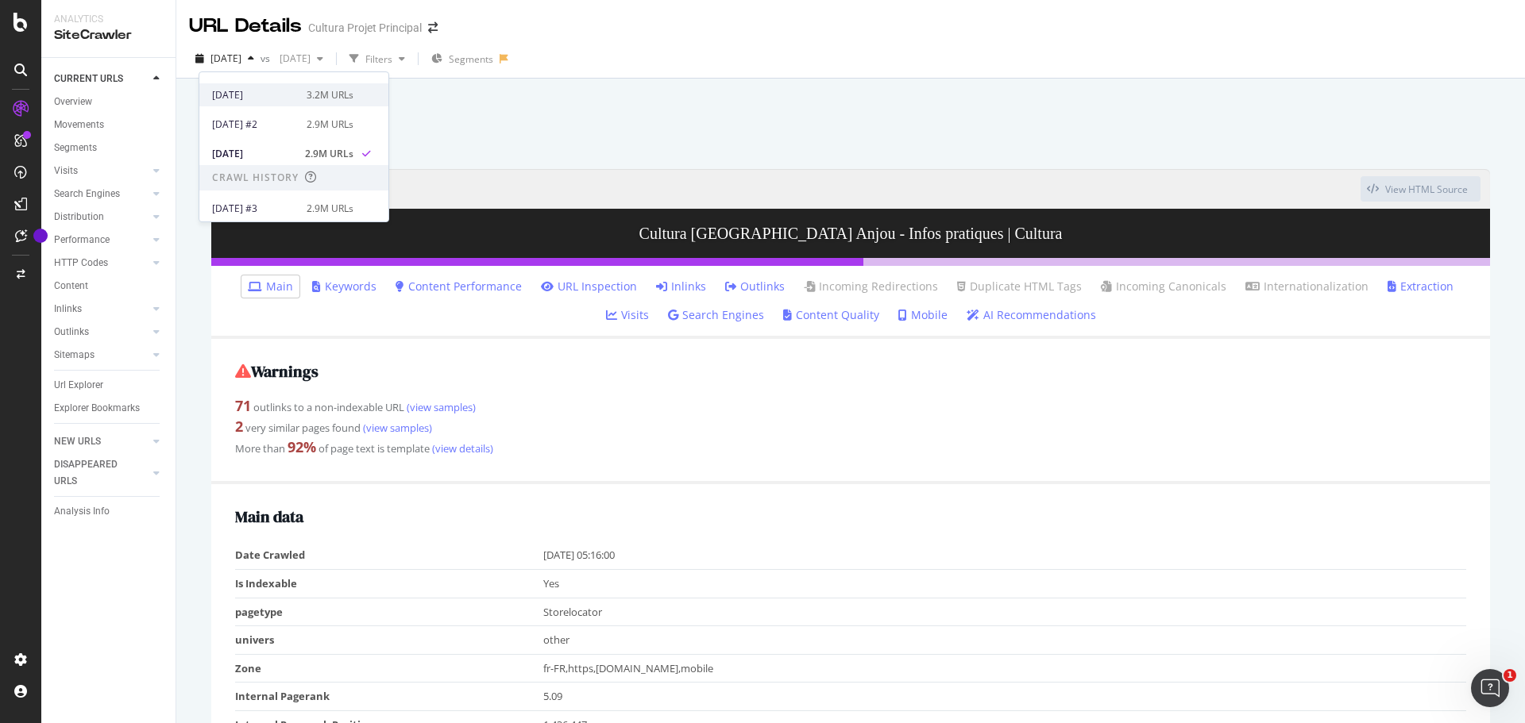
scroll to position [159, 0]
click at [288, 127] on div "[DATE] #3" at bounding box center [254, 129] width 85 height 14
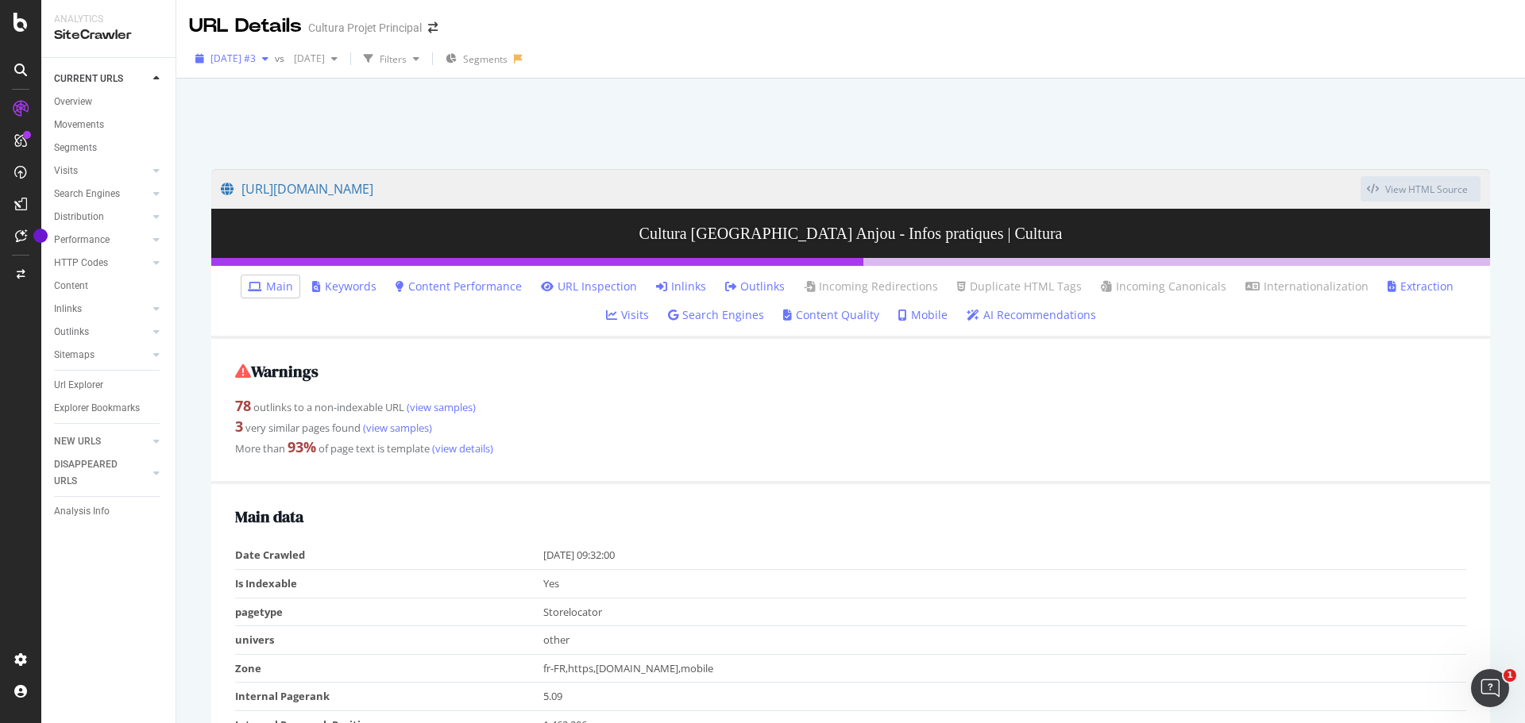
click at [256, 56] on span "[DATE] #3" at bounding box center [232, 58] width 45 height 13
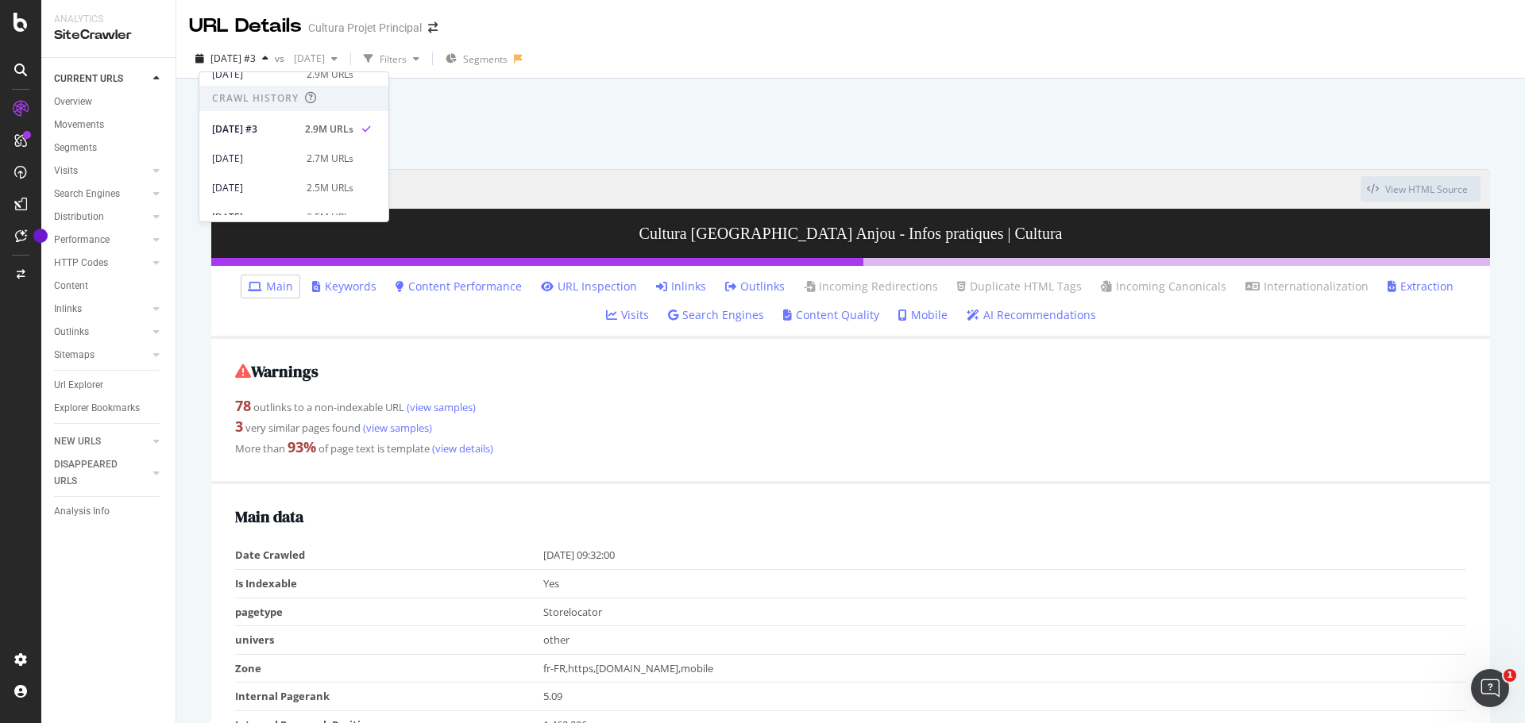
scroll to position [238, 0]
click at [275, 137] on div "[DATE]" at bounding box center [254, 138] width 85 height 14
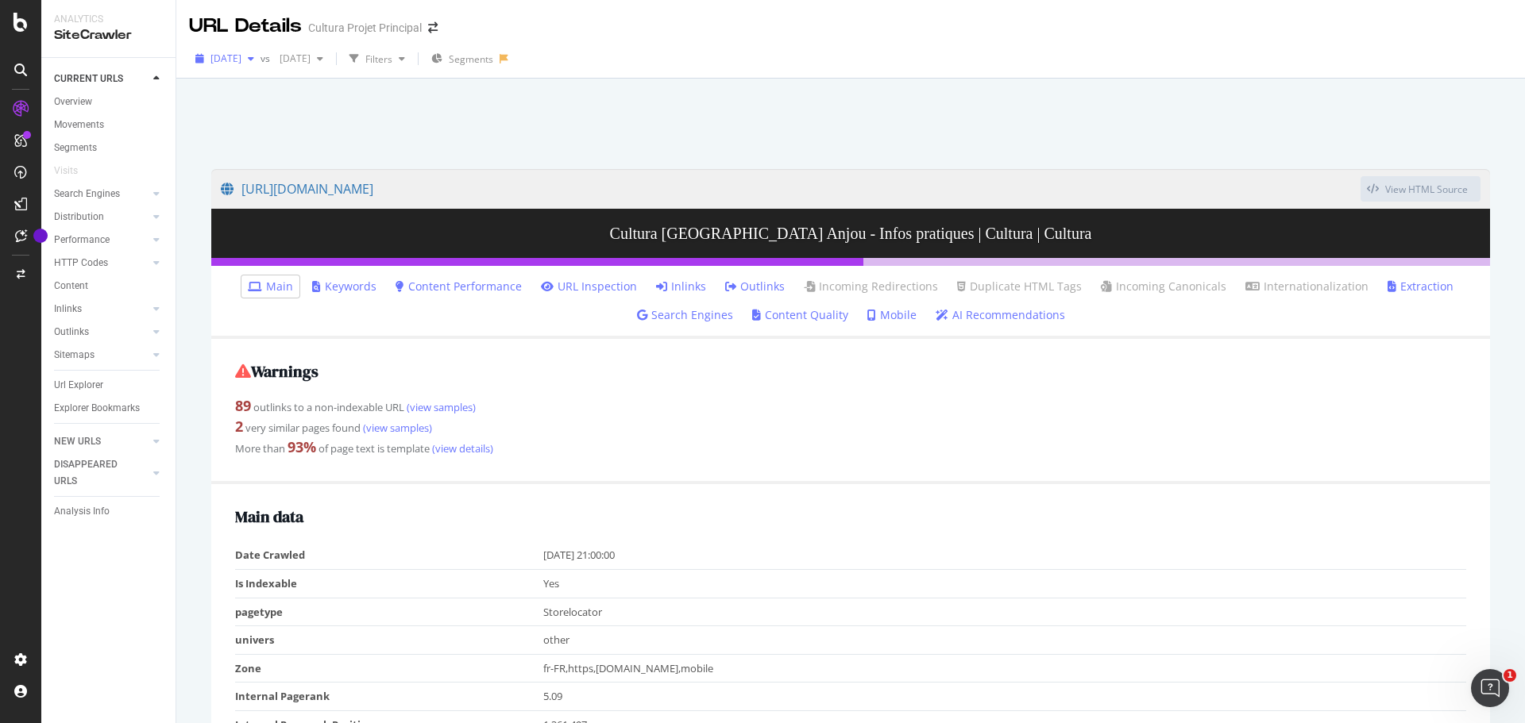
click at [241, 58] on span "[DATE]" at bounding box center [225, 58] width 31 height 13
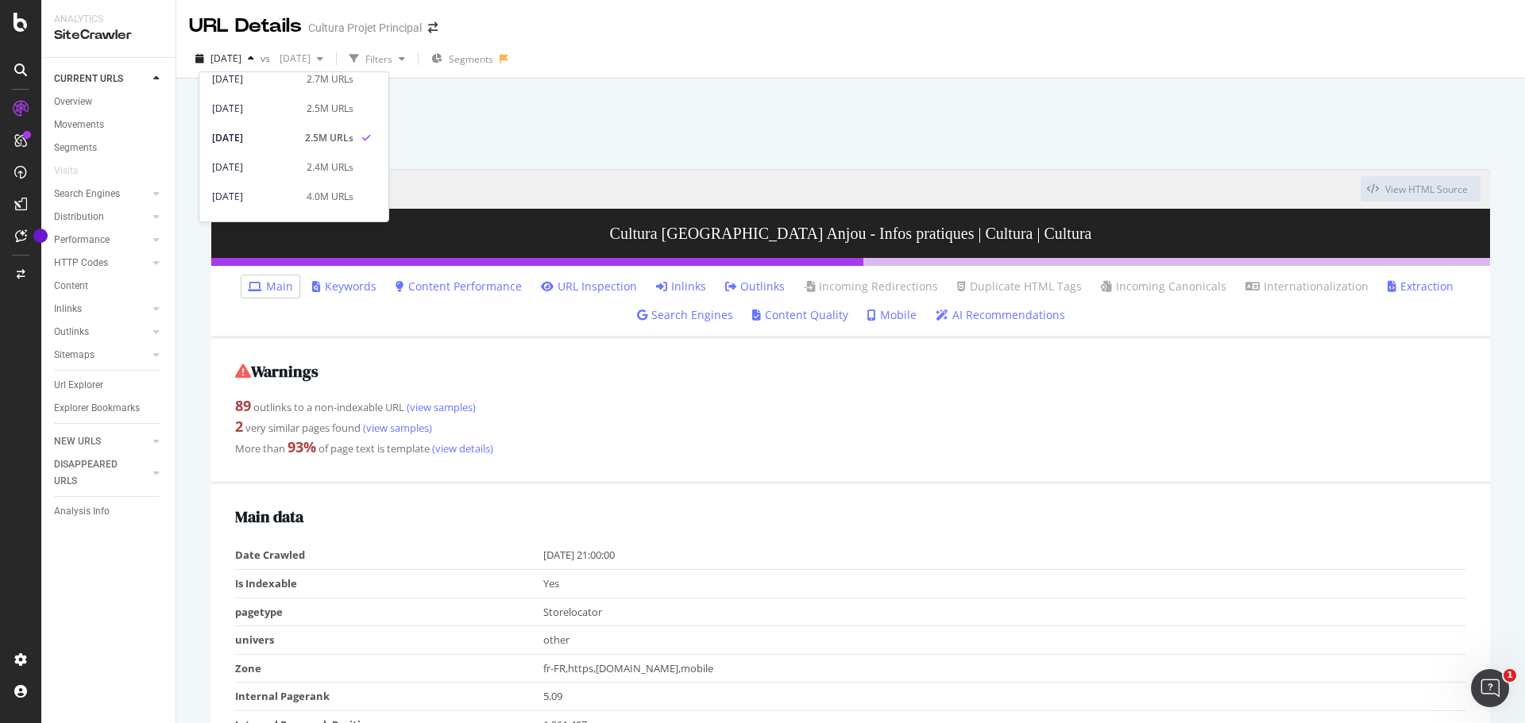
scroll to position [318, 0]
click at [255, 148] on div "[DATE]" at bounding box center [254, 147] width 85 height 14
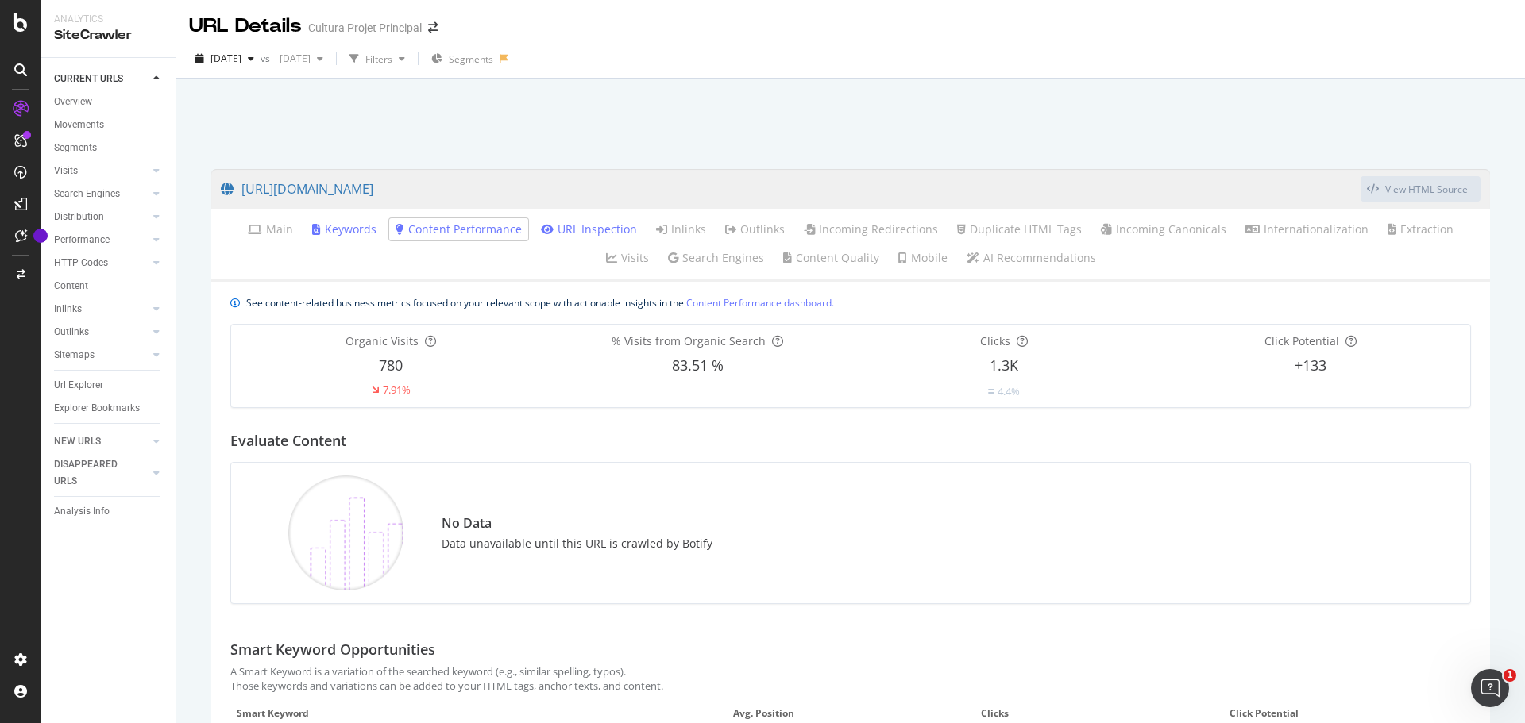
click at [550, 235] on link "URL Inspection" at bounding box center [589, 230] width 96 height 16
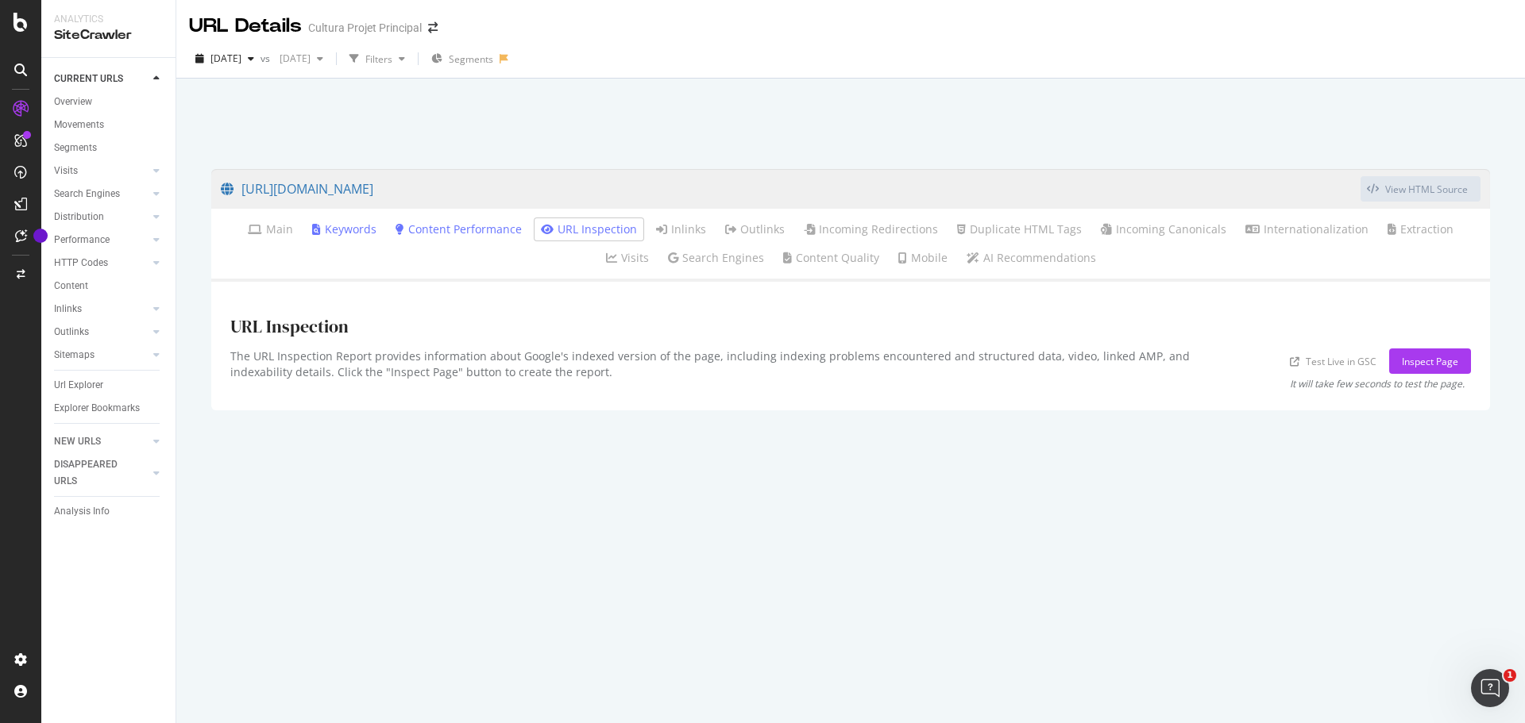
click at [349, 230] on link "Keywords" at bounding box center [344, 230] width 64 height 16
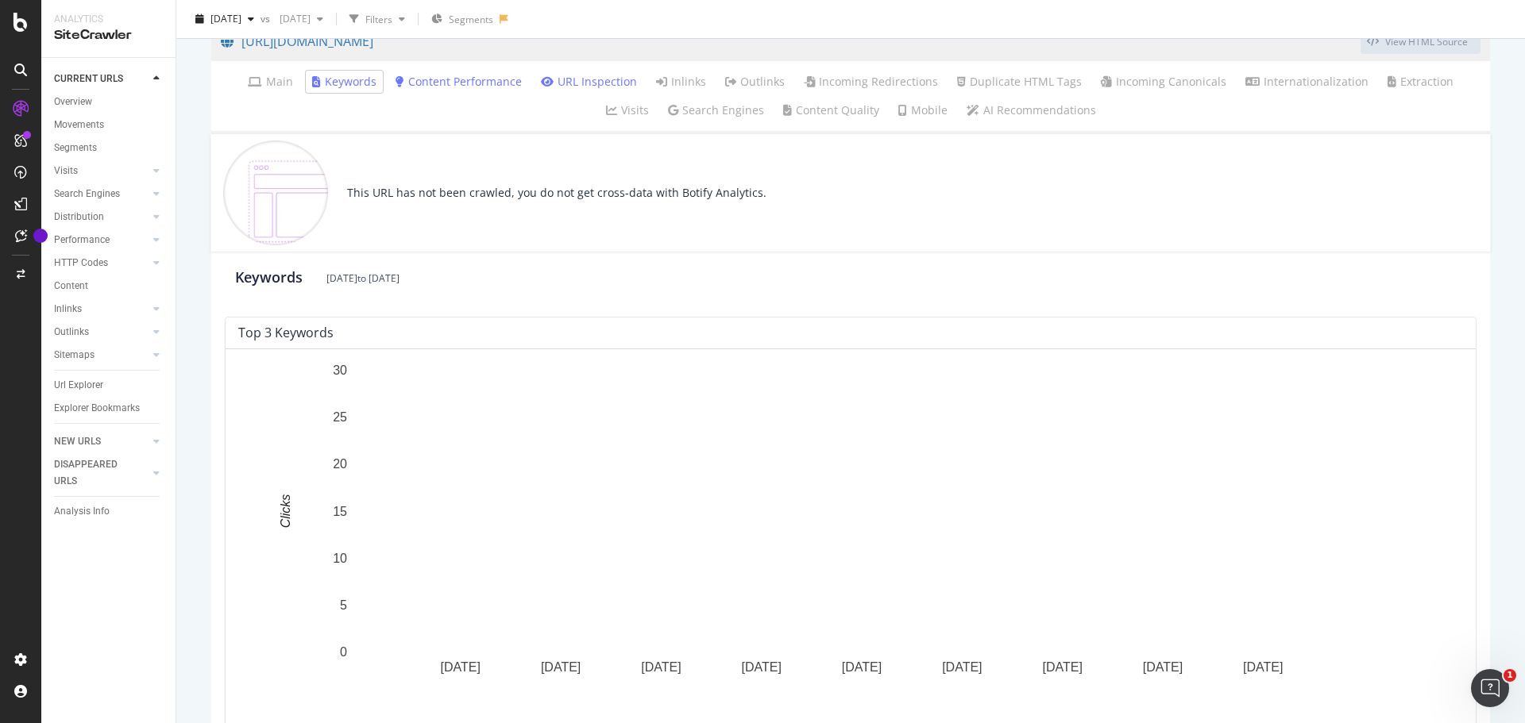
scroll to position [221, 0]
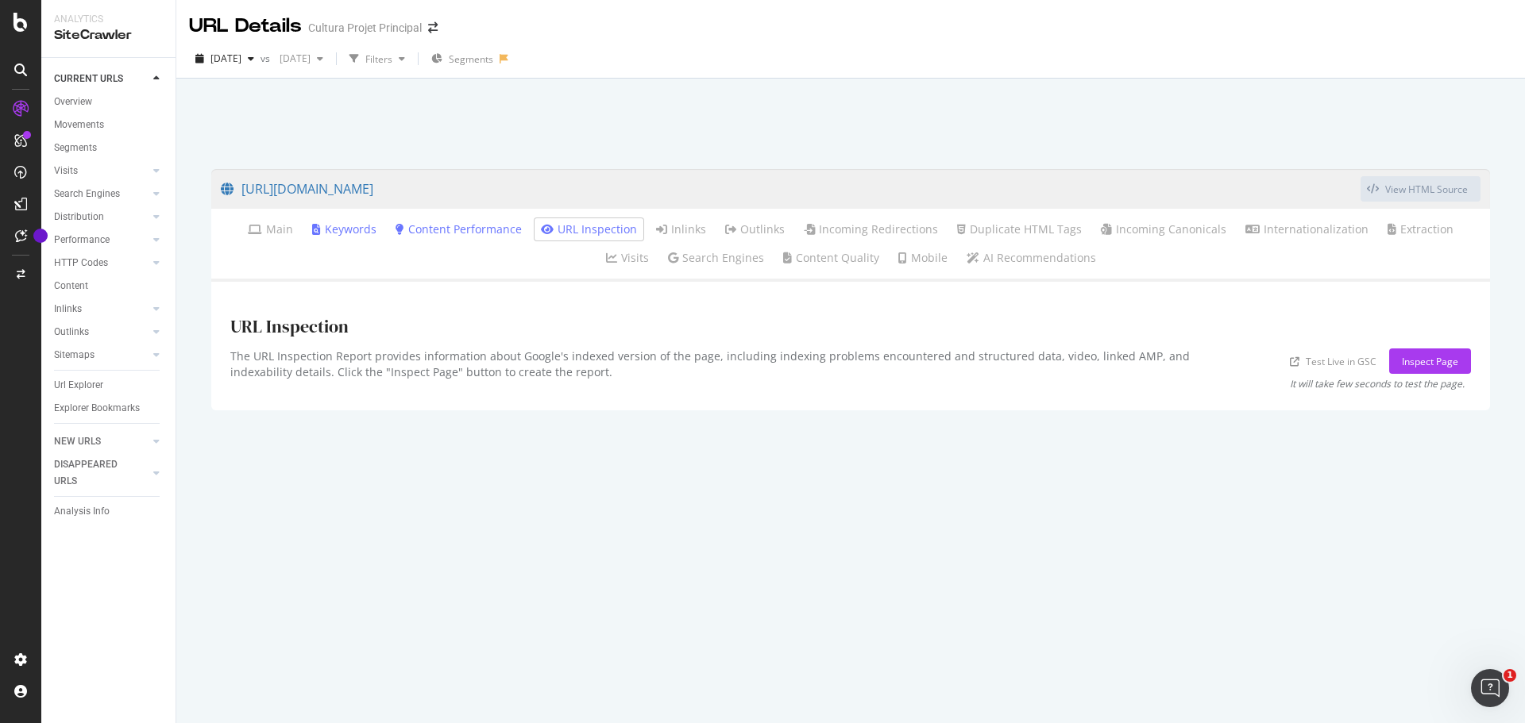
click at [449, 239] on li "Content Performance" at bounding box center [458, 229] width 139 height 22
click at [450, 222] on link "Content Performance" at bounding box center [458, 230] width 126 height 16
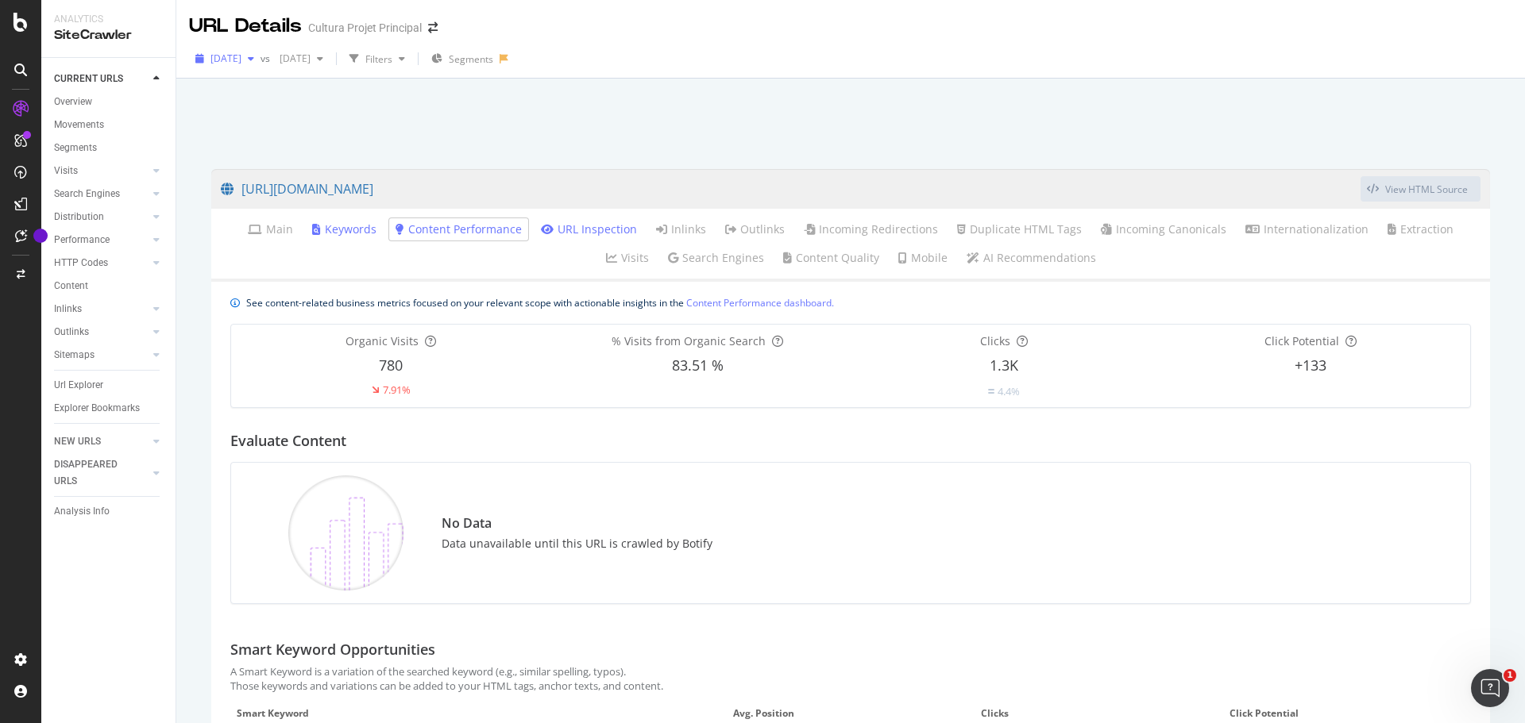
click at [241, 61] on span "[DATE]" at bounding box center [225, 58] width 31 height 13
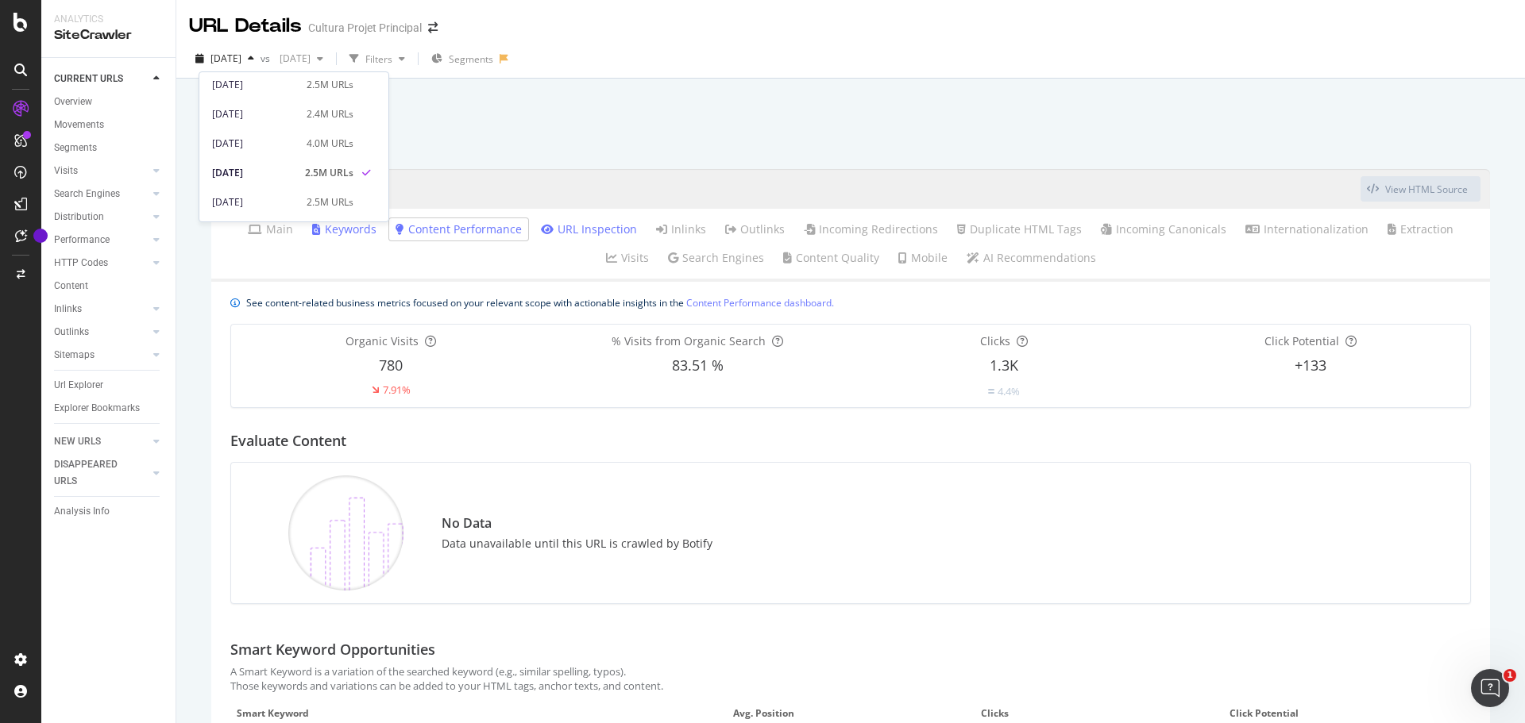
scroll to position [318, 0]
click at [289, 121] on div "[DATE]" at bounding box center [254, 117] width 85 height 14
click at [759, 190] on link "[URL][DOMAIN_NAME]" at bounding box center [791, 189] width 1140 height 40
click at [77, 385] on div "Url Explorer" at bounding box center [78, 385] width 49 height 17
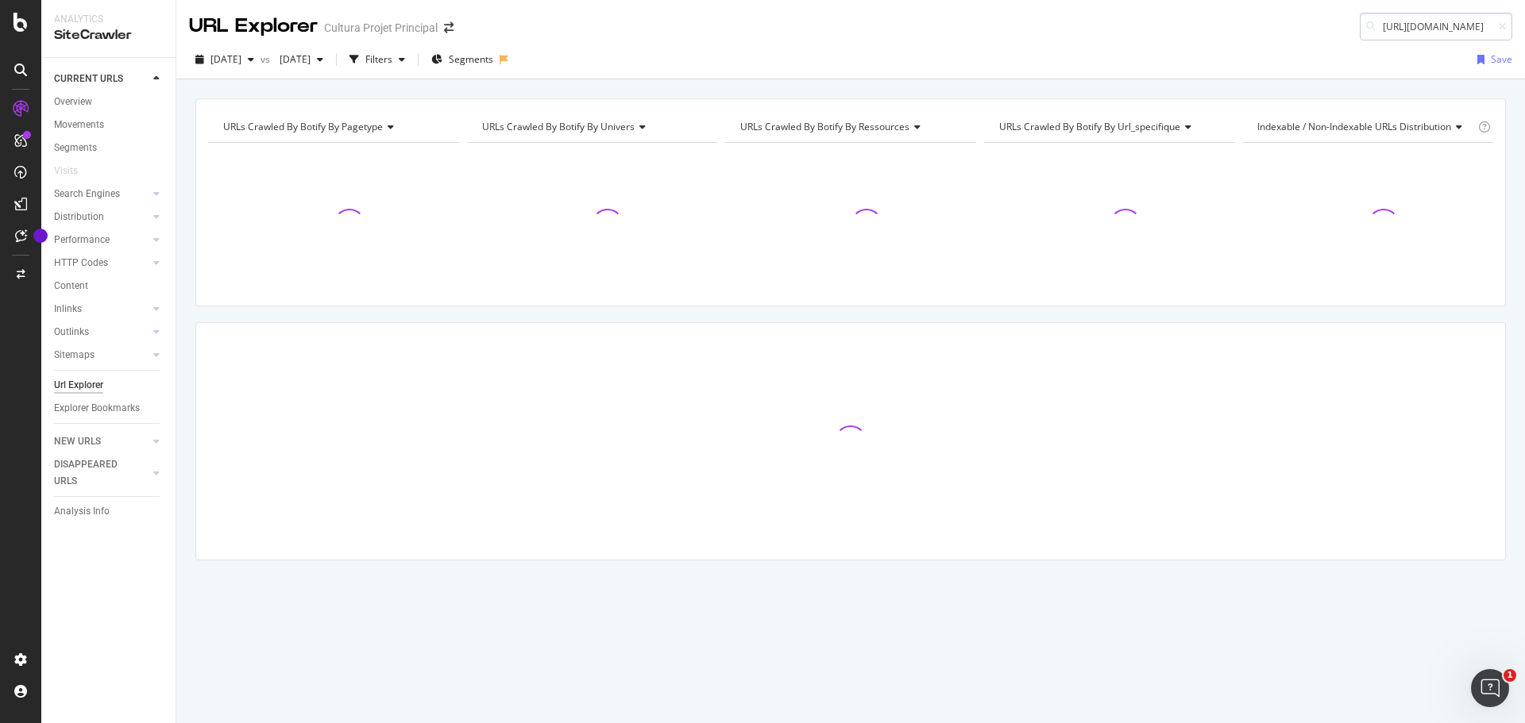
scroll to position [0, 164]
type input "[URL][DOMAIN_NAME]"
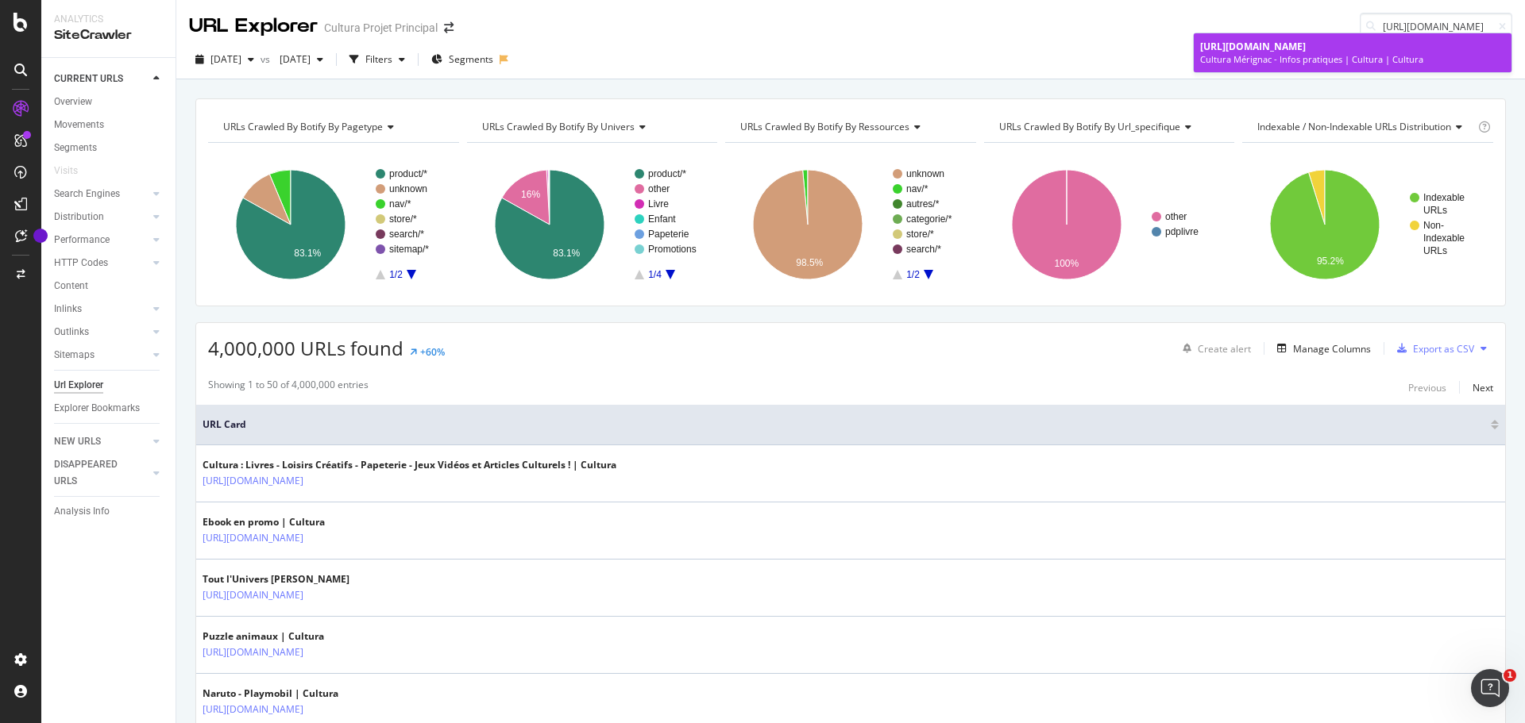
scroll to position [0, 0]
click at [1383, 53] on div "Cultura Mérignac - Infos pratiques | Cultura | Cultura" at bounding box center [1352, 59] width 305 height 13
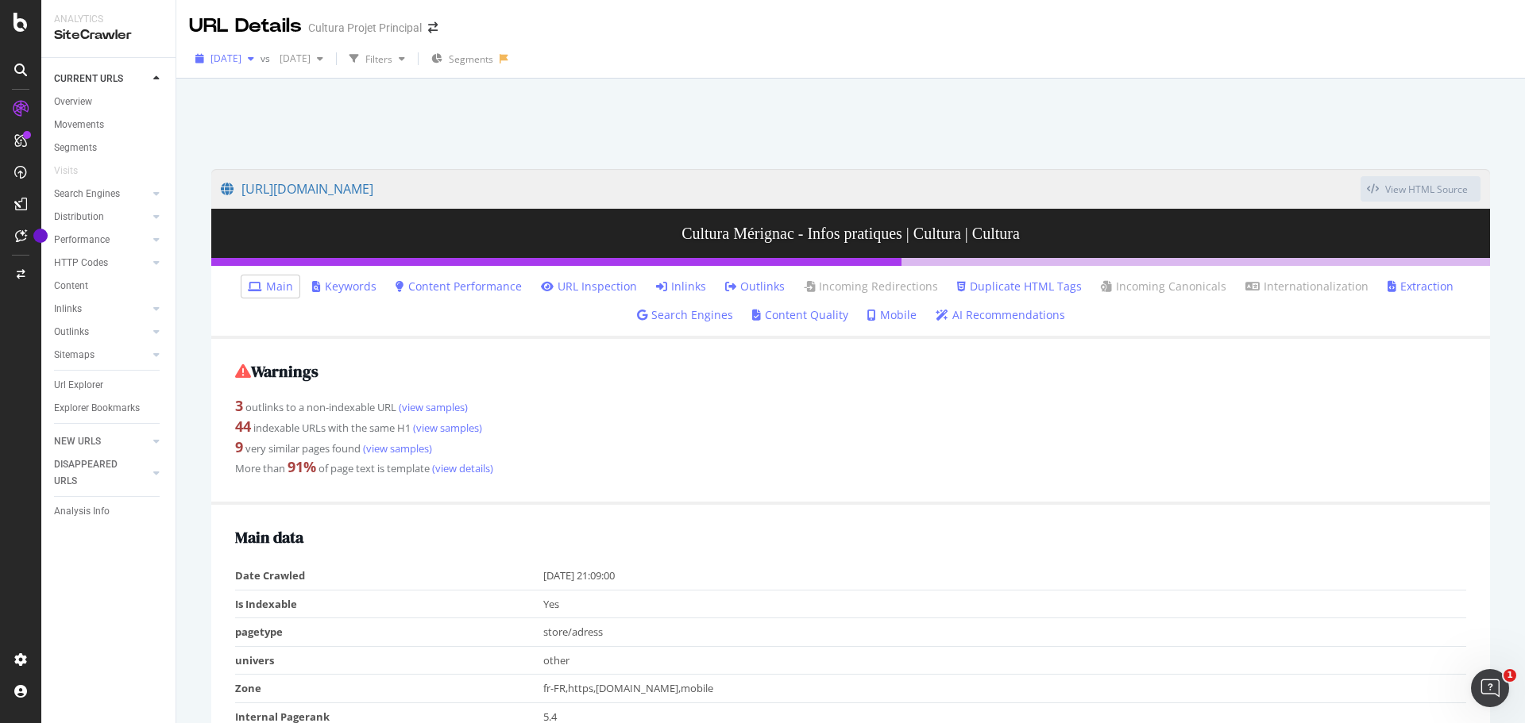
click at [260, 59] on div "button" at bounding box center [250, 59] width 19 height 10
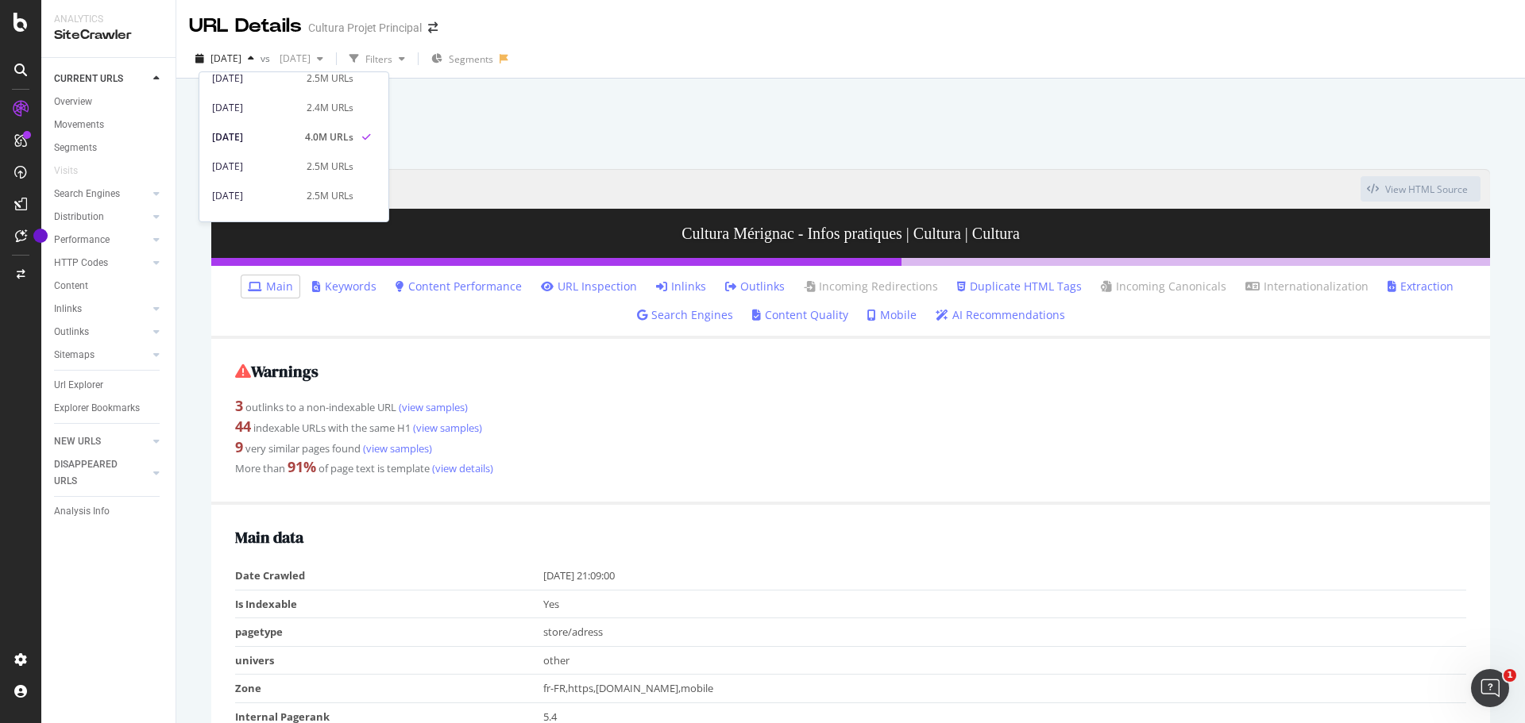
scroll to position [228, 0]
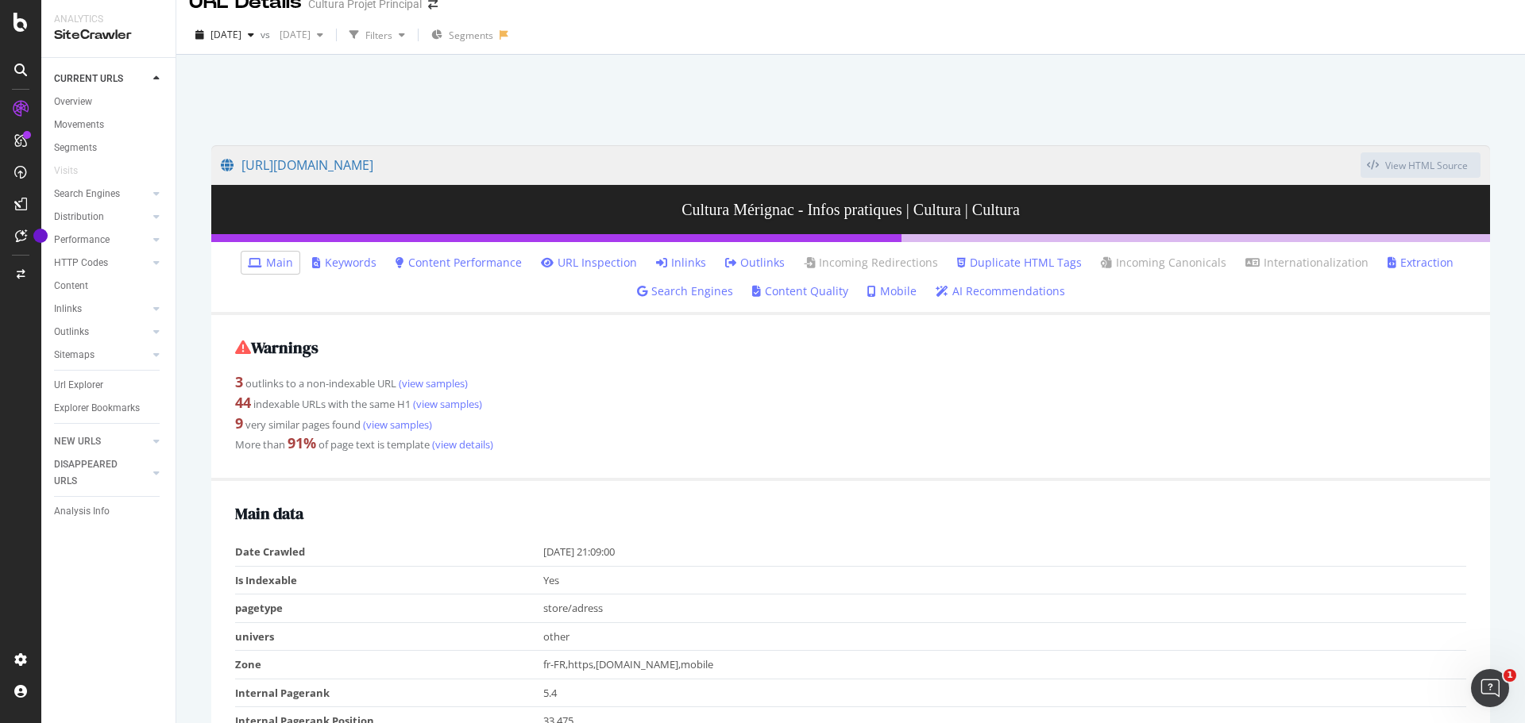
scroll to position [0, 0]
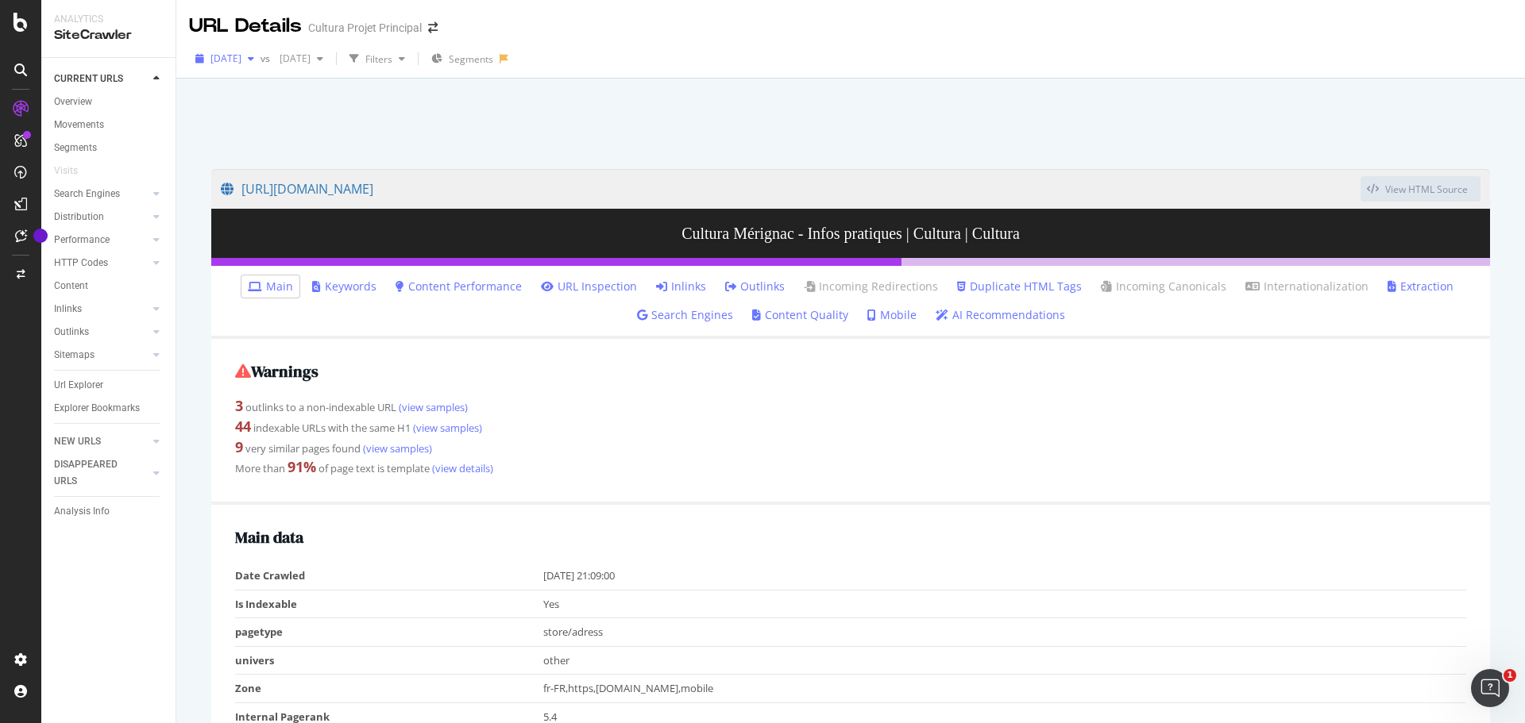
click at [241, 58] on span "[DATE]" at bounding box center [225, 58] width 31 height 13
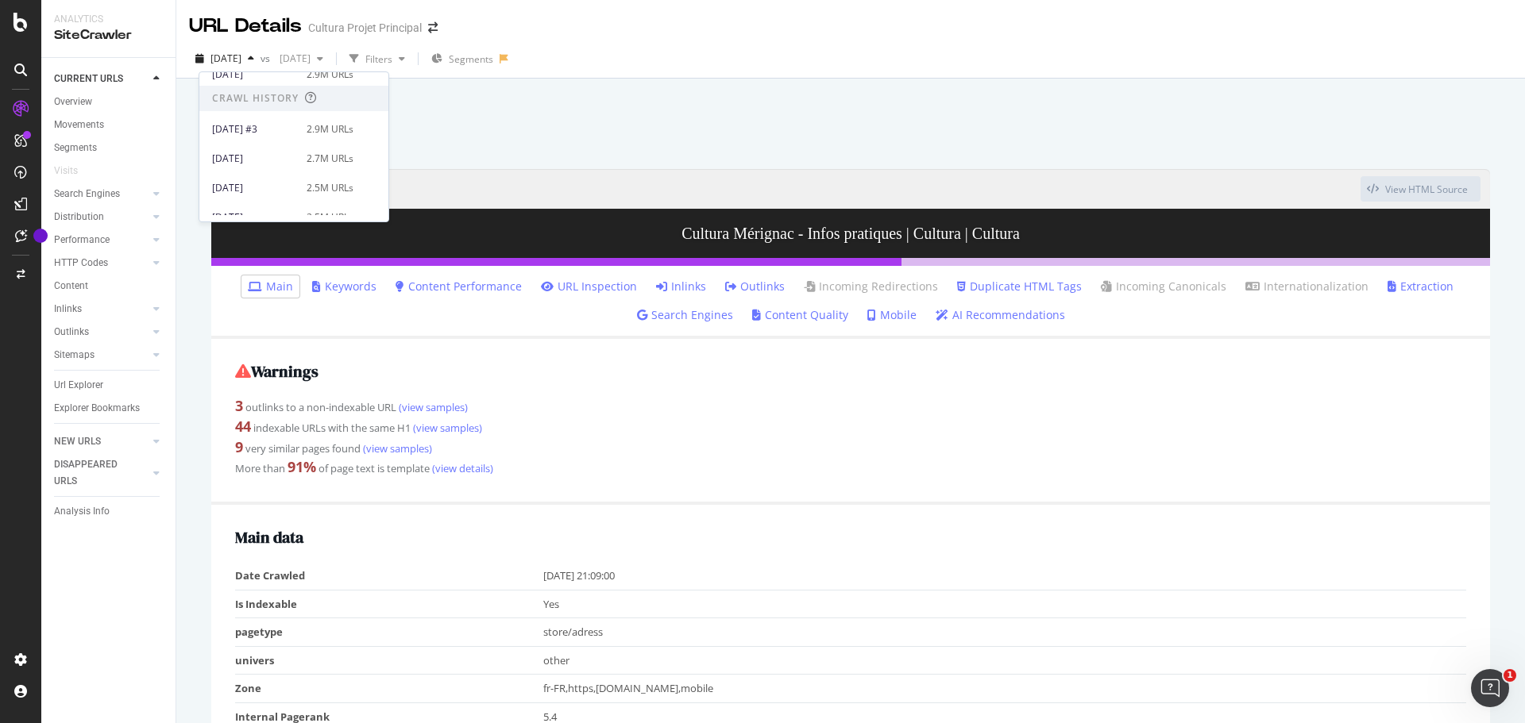
scroll to position [238, 0]
click at [291, 156] on div "[DATE] 2.4M URLs" at bounding box center [293, 167] width 189 height 23
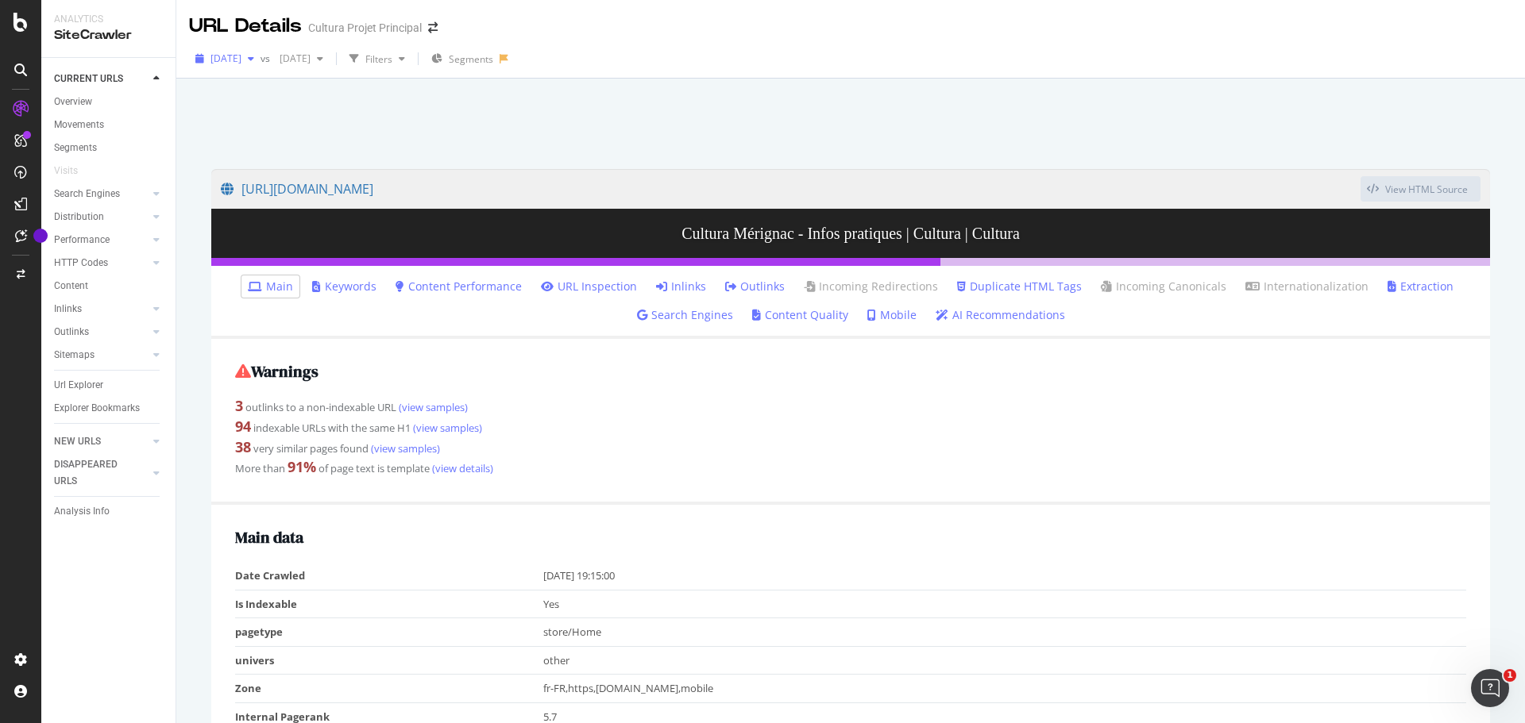
click at [226, 50] on div "[DATE]" at bounding box center [224, 59] width 71 height 24
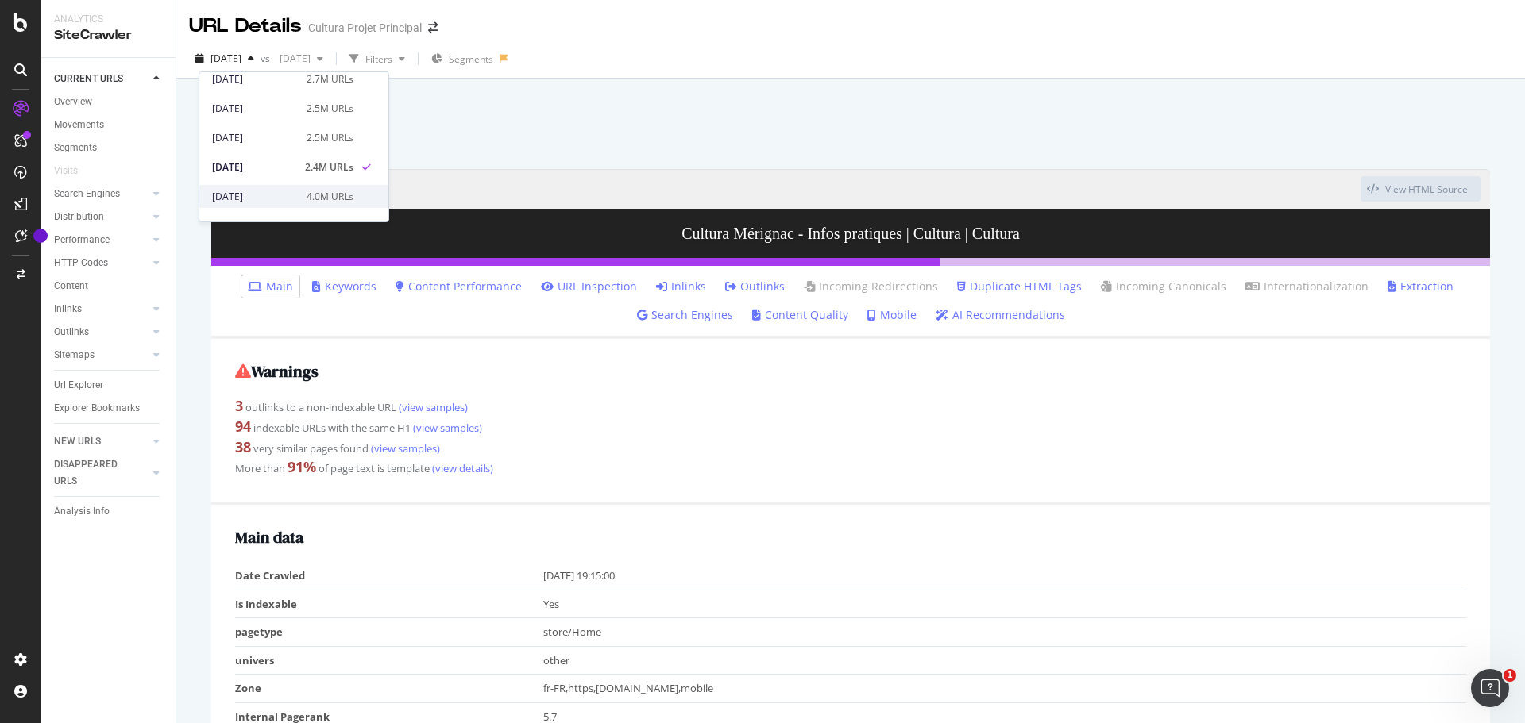
scroll to position [318, 0]
click at [264, 164] on div "[DATE] 2.5M URLs" at bounding box center [293, 175] width 189 height 23
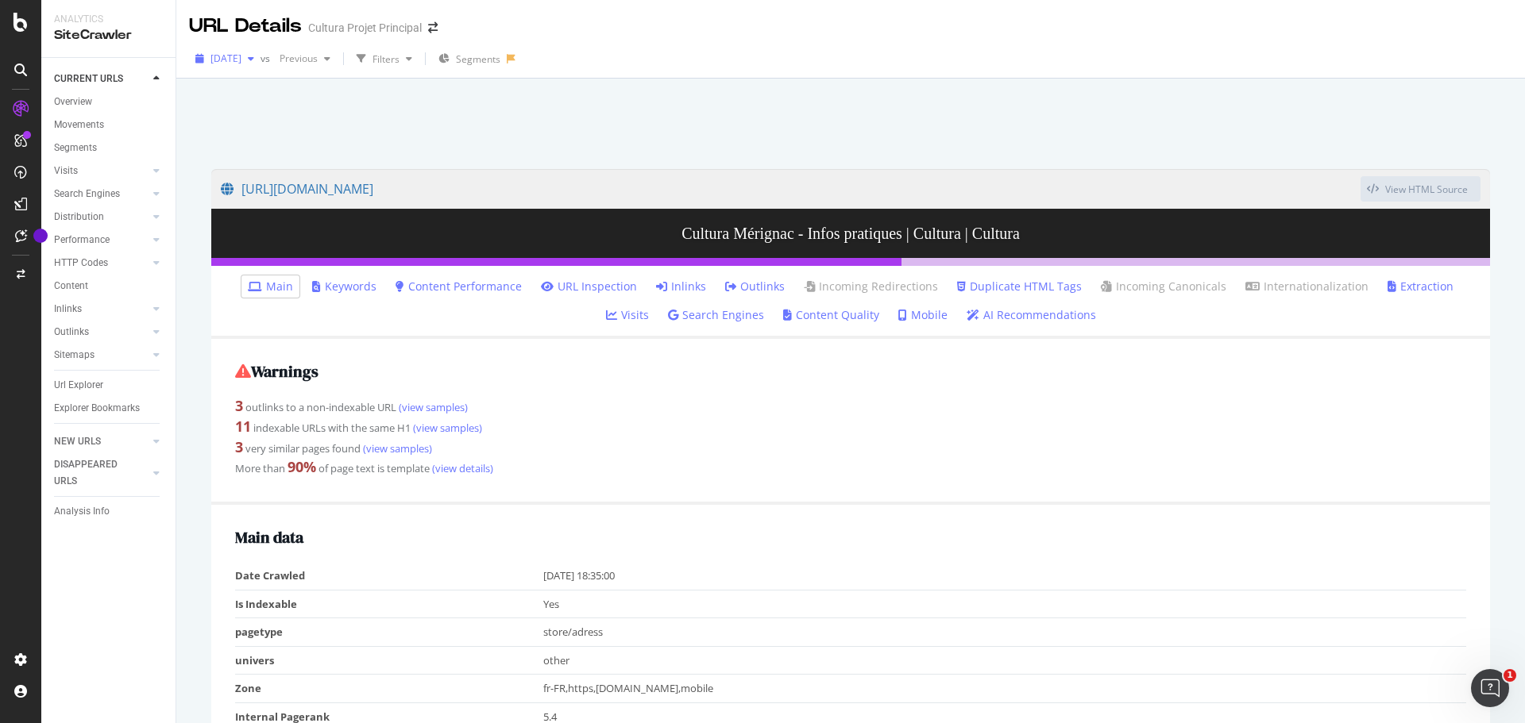
click at [241, 63] on span "[DATE]" at bounding box center [225, 58] width 31 height 13
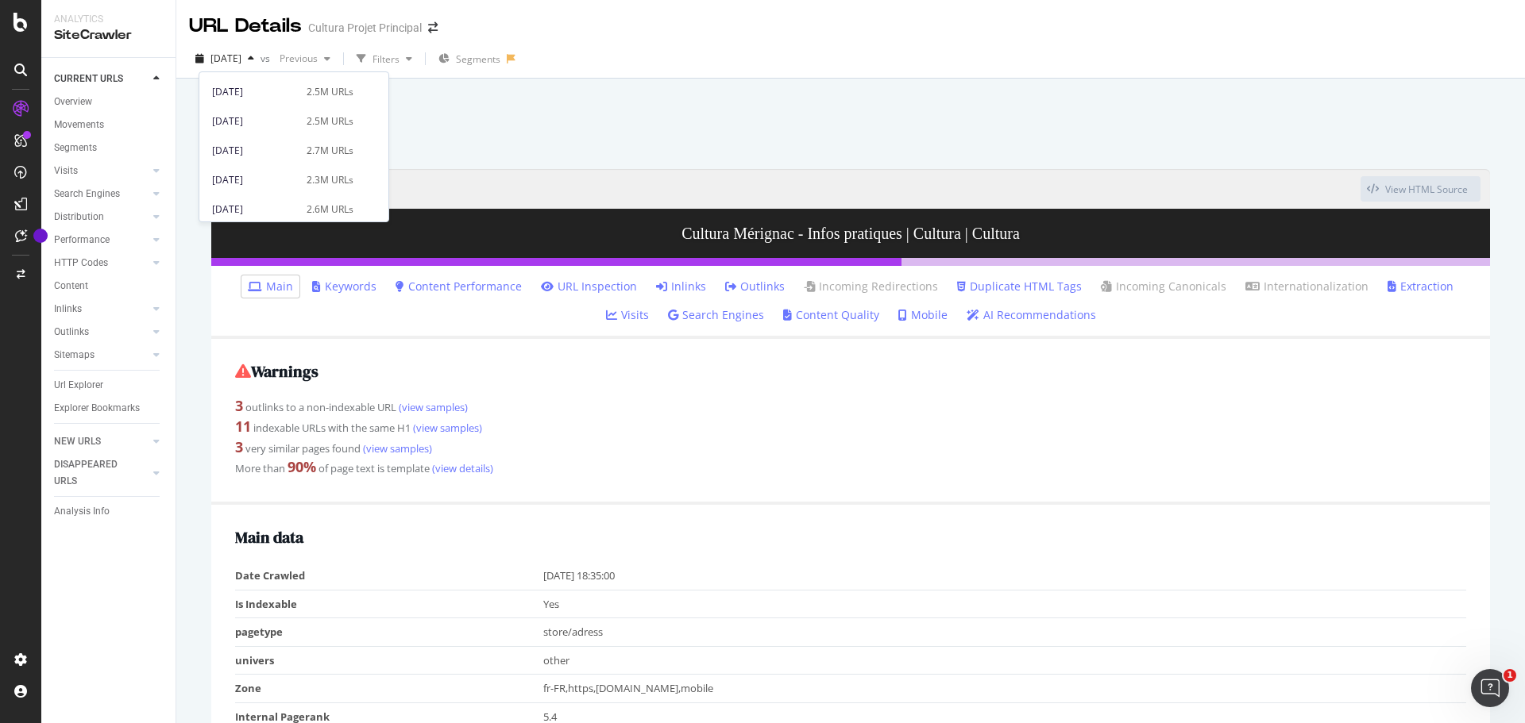
scroll to position [466, 0]
click at [272, 147] on div "[DATE]" at bounding box center [254, 145] width 85 height 14
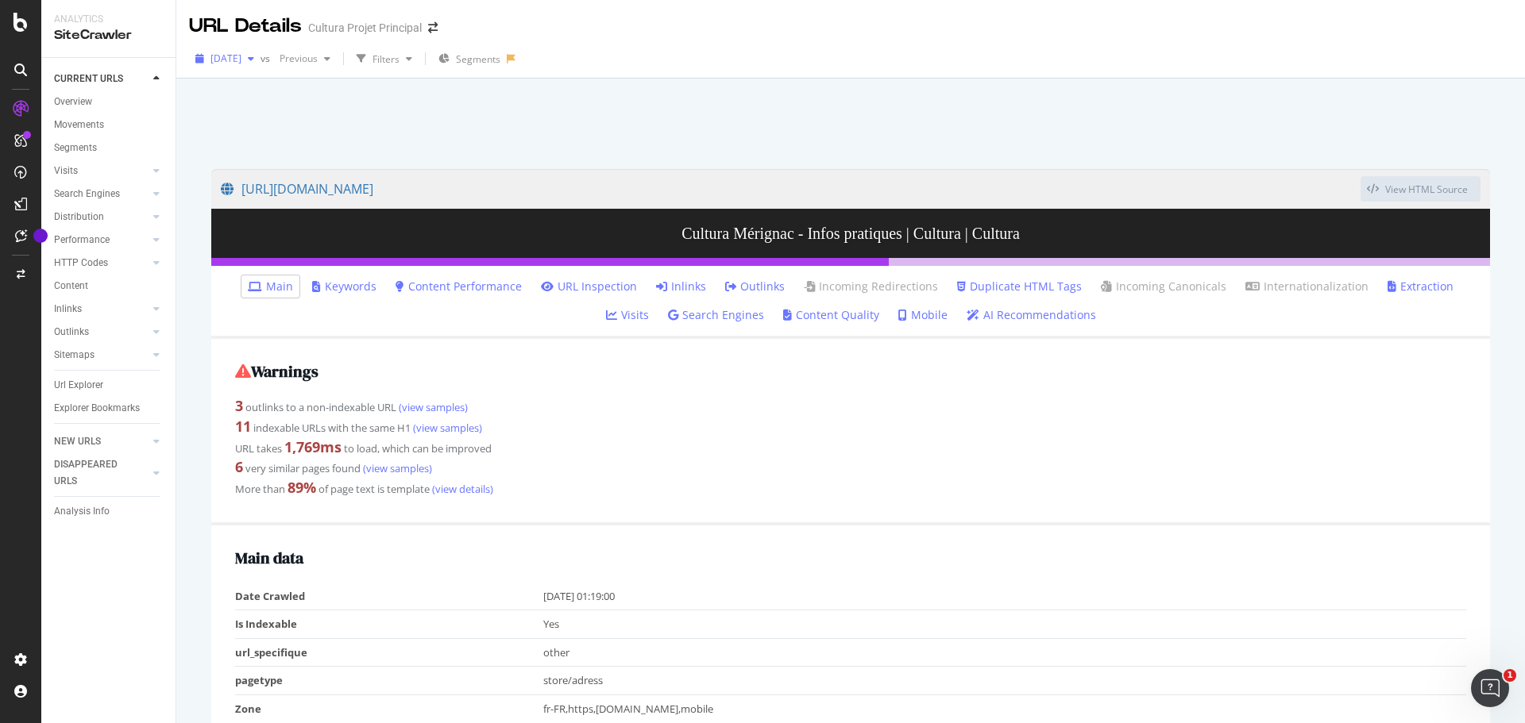
click at [241, 60] on span "[DATE]" at bounding box center [225, 58] width 31 height 13
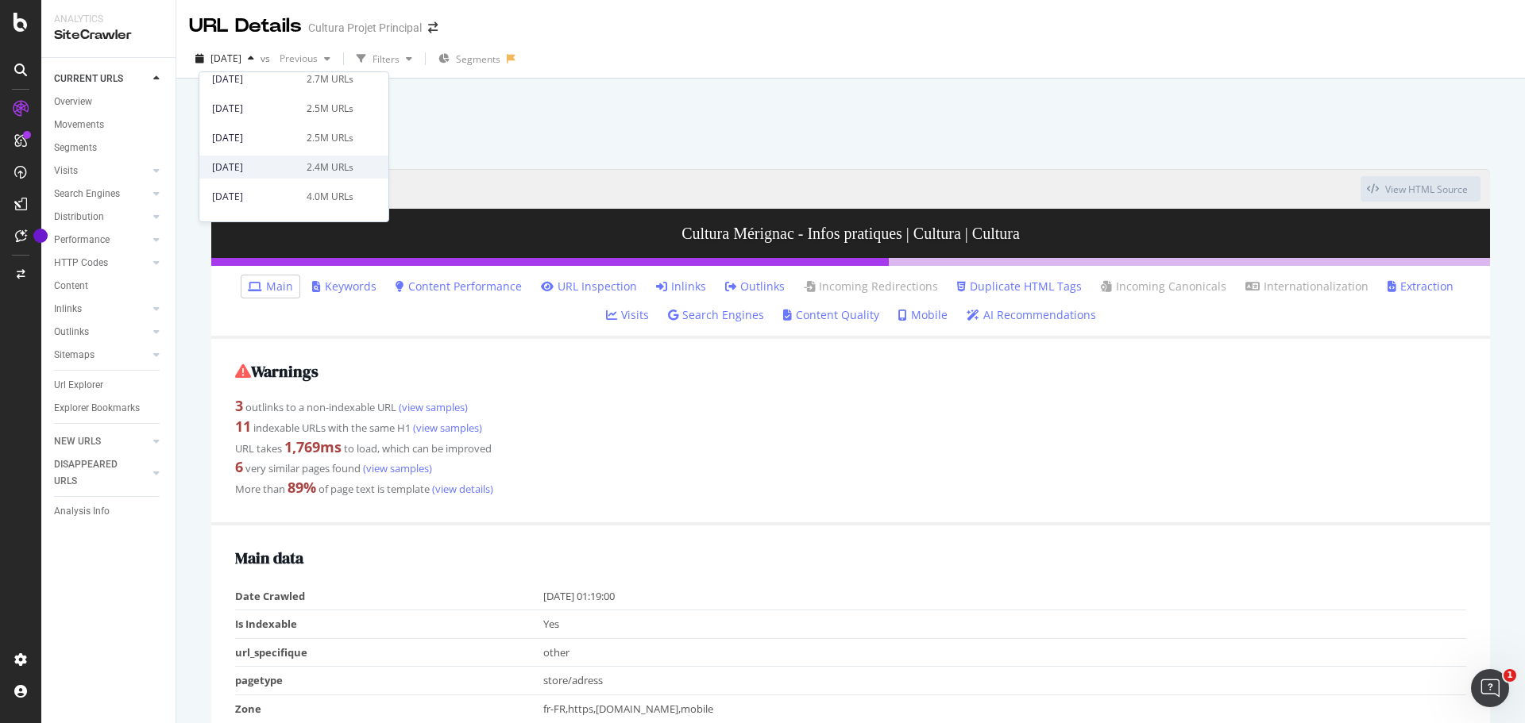
scroll to position [466, 0]
click at [278, 199] on div "[DATE]" at bounding box center [254, 204] width 85 height 14
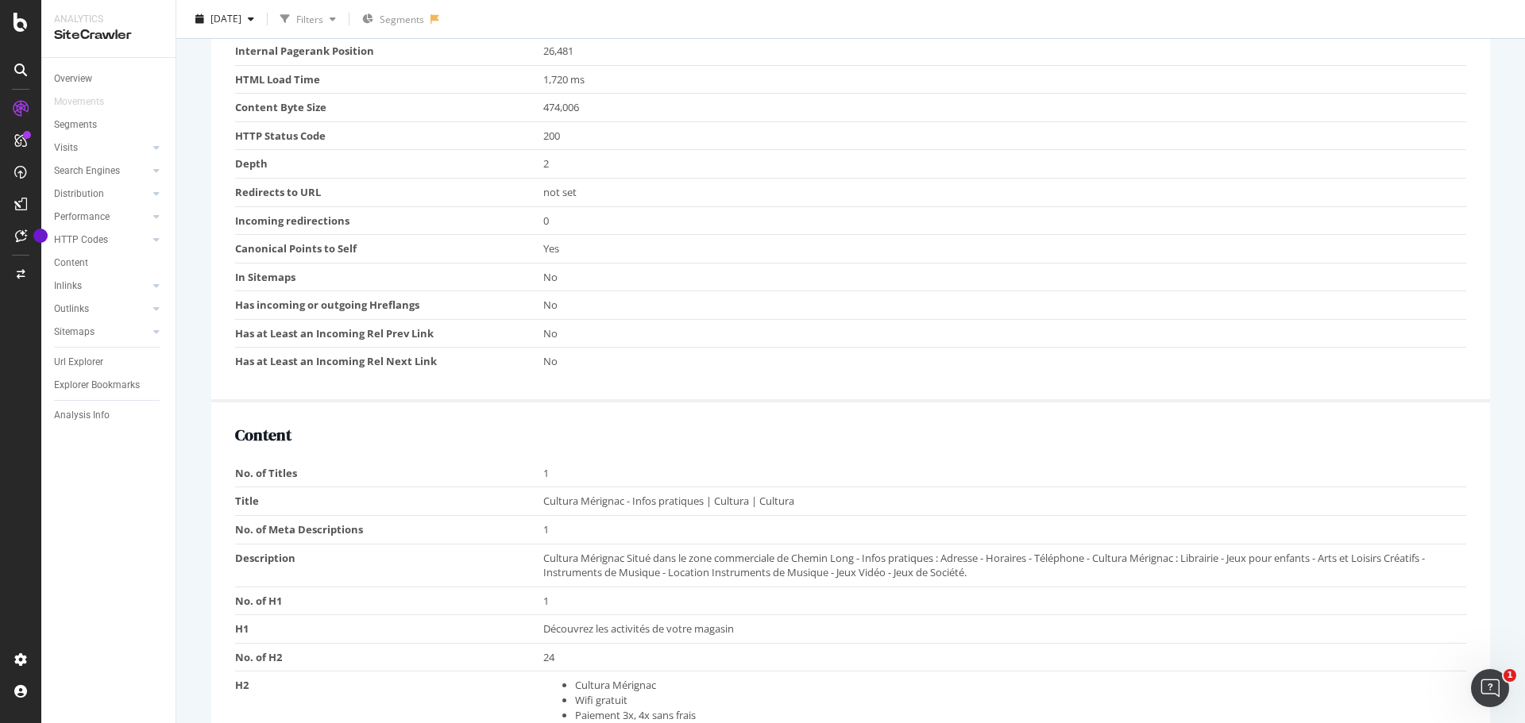
scroll to position [873, 0]
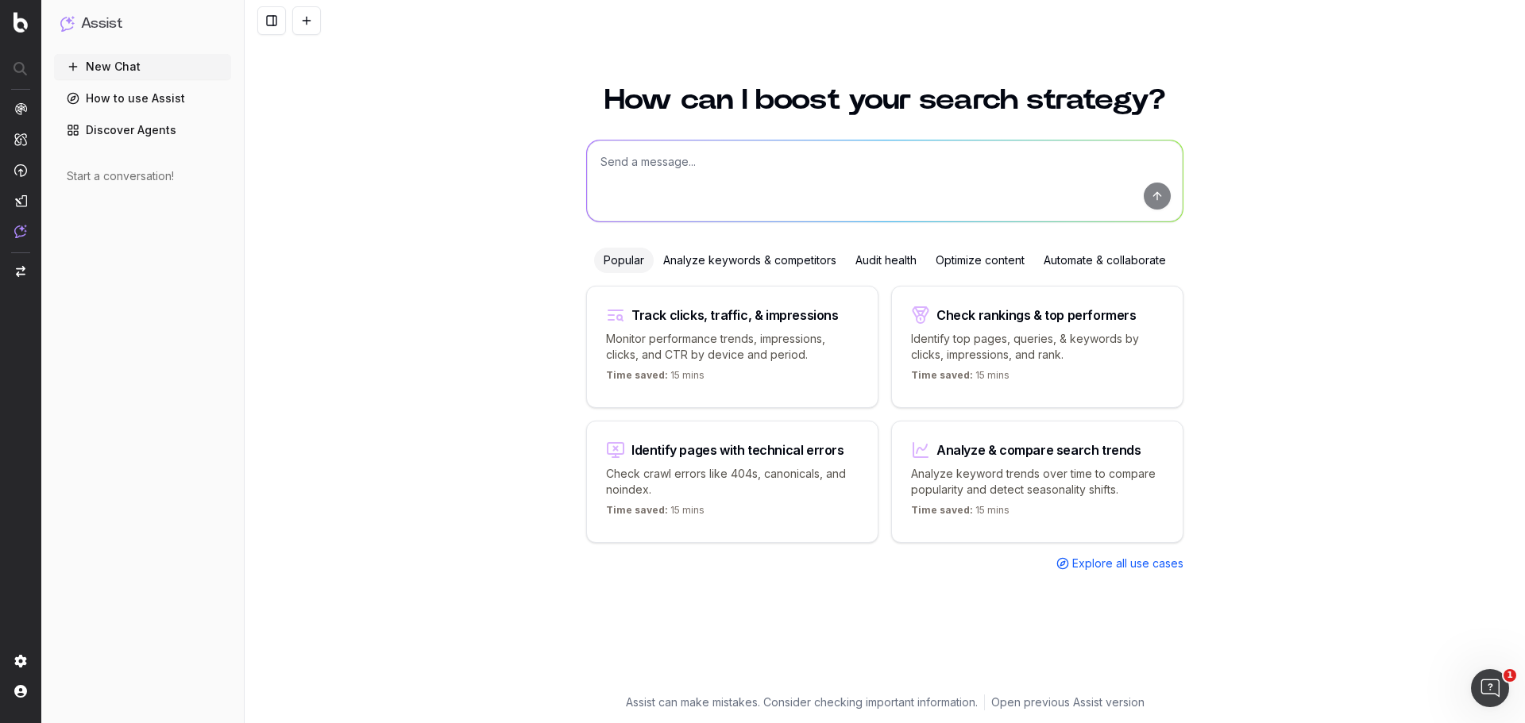
click at [663, 155] on textarea at bounding box center [885, 181] width 596 height 81
paste textarea "[URL][DOMAIN_NAME]"
type textarea "https://www.cultura.com/les-magasins/cultura-angers-anjou.html give me the meta…"
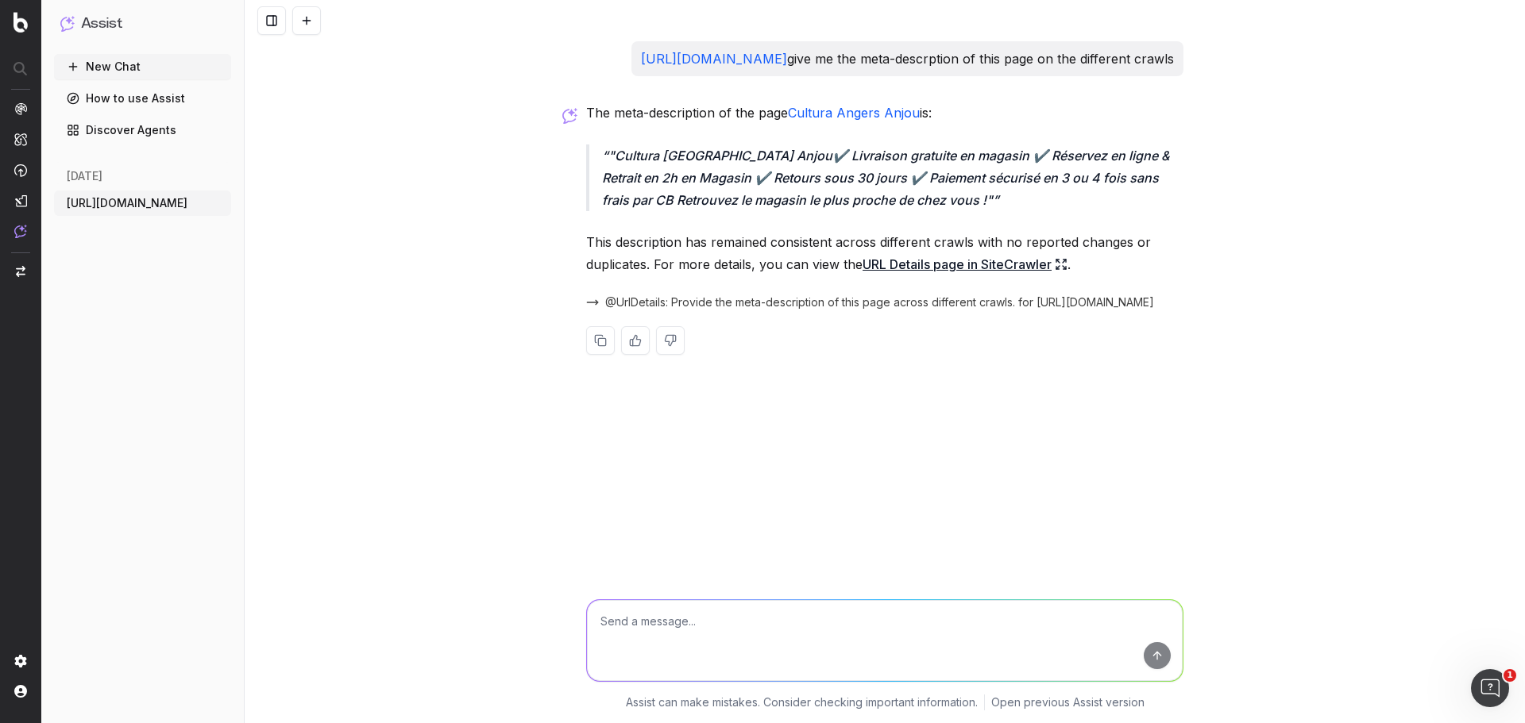
click at [784, 622] on textarea at bounding box center [885, 640] width 596 height 81
type textarea "w"
click at [622, 630] on textarea "wich" at bounding box center [885, 640] width 596 height 81
click at [617, 626] on textarea "wich" at bounding box center [885, 640] width 596 height 81
click at [660, 607] on textarea "wich" at bounding box center [885, 640] width 596 height 81
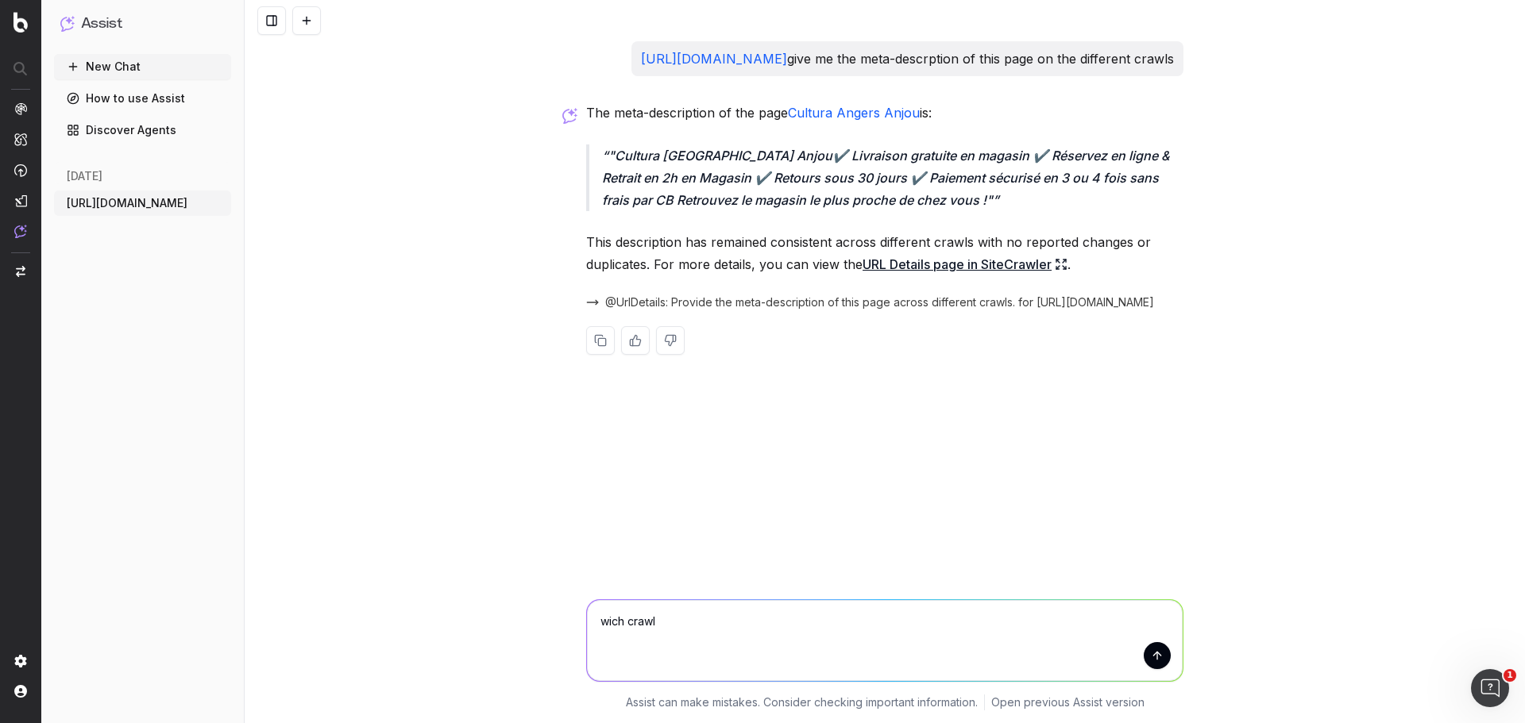
type textarea "wich crawl ?"
